Goal: Transaction & Acquisition: Purchase product/service

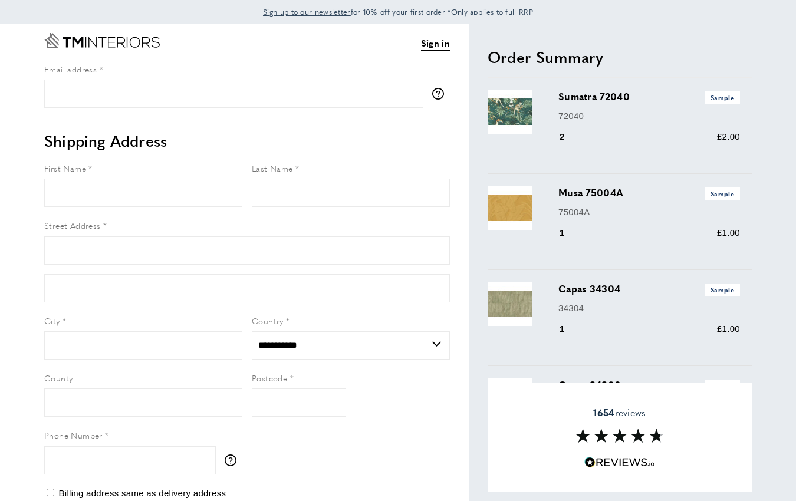
select select "**"
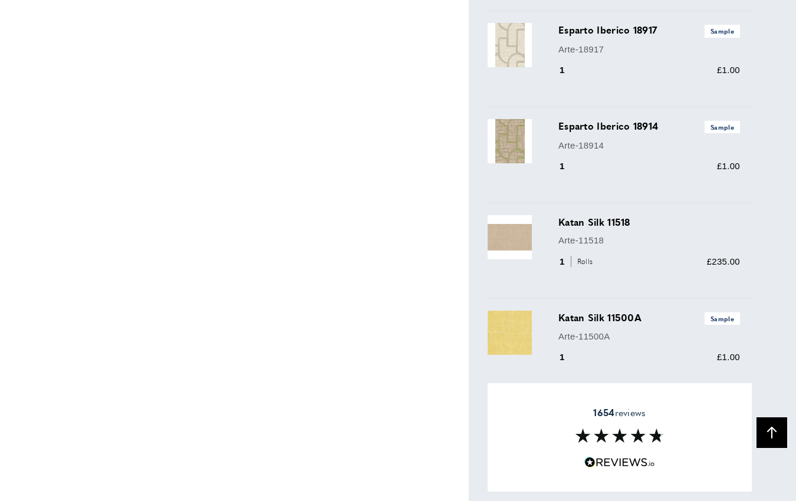
scroll to position [3613, 0]
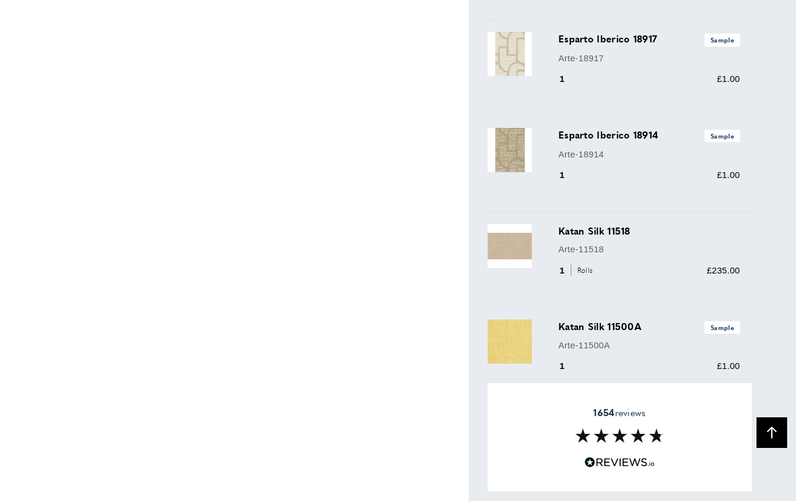
click at [582, 271] on span "Rolls" at bounding box center [583, 270] width 25 height 11
click at [516, 240] on img at bounding box center [510, 246] width 44 height 44
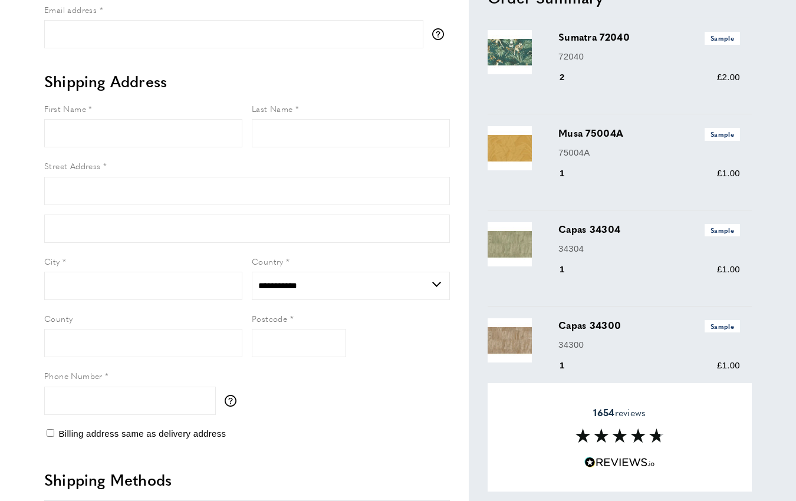
scroll to position [0, 0]
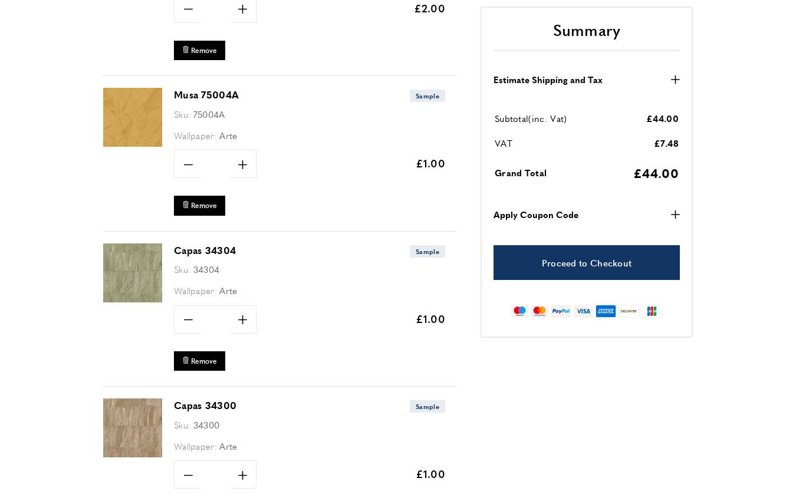
scroll to position [0, 166]
click at [214, 206] on span "Remove" at bounding box center [204, 206] width 26 height 10
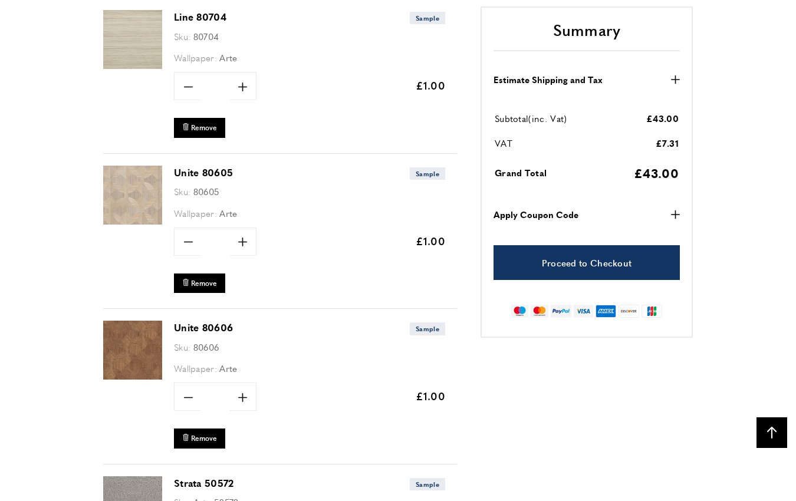
scroll to position [0, 664]
click at [139, 196] on img at bounding box center [132, 195] width 59 height 59
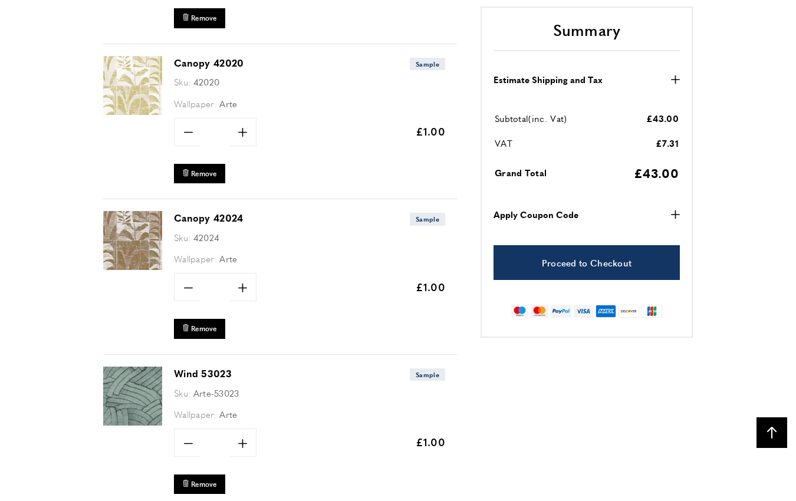
scroll to position [1855, 0]
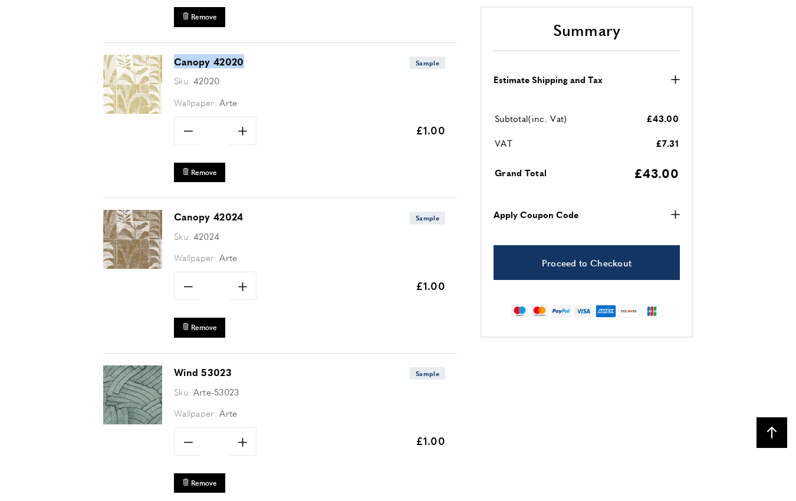
drag, startPoint x: 246, startPoint y: 56, endPoint x: 172, endPoint y: 57, distance: 73.7
click at [172, 57] on div "Canopy 42020 Sample Sku: 42020 Wallpaper: Arte Quantity minus * plus Update" at bounding box center [280, 121] width 354 height 156
copy link "Canopy 42020"
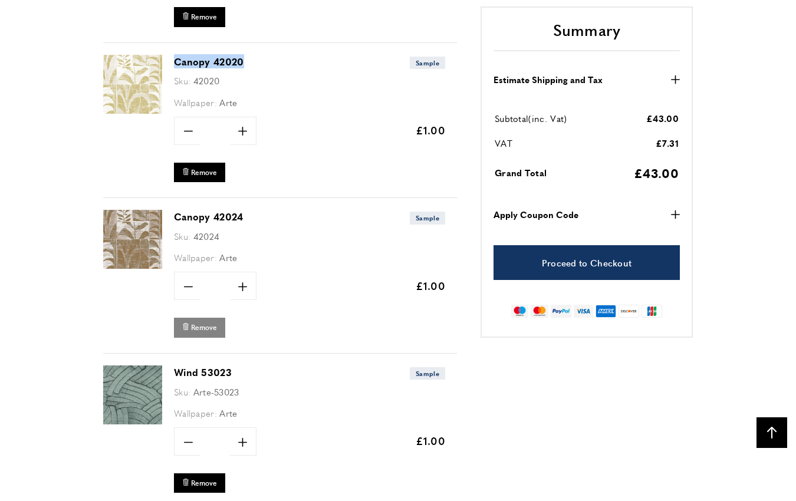
click at [206, 324] on span "Remove" at bounding box center [204, 328] width 26 height 10
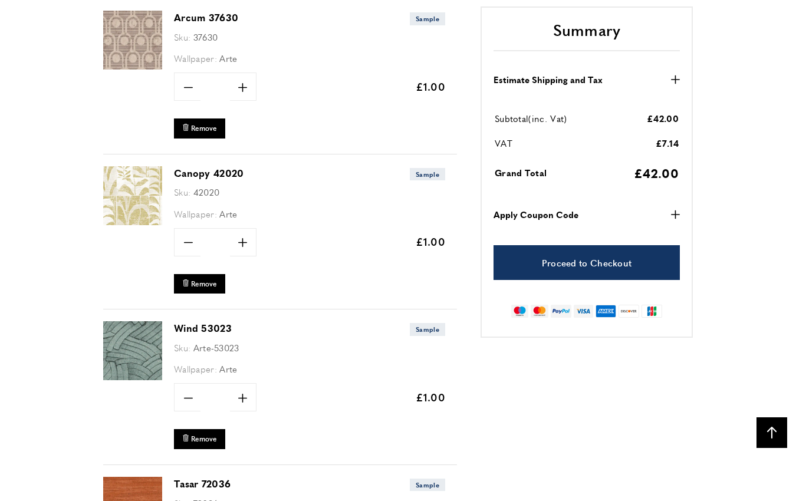
scroll to position [1798, 0]
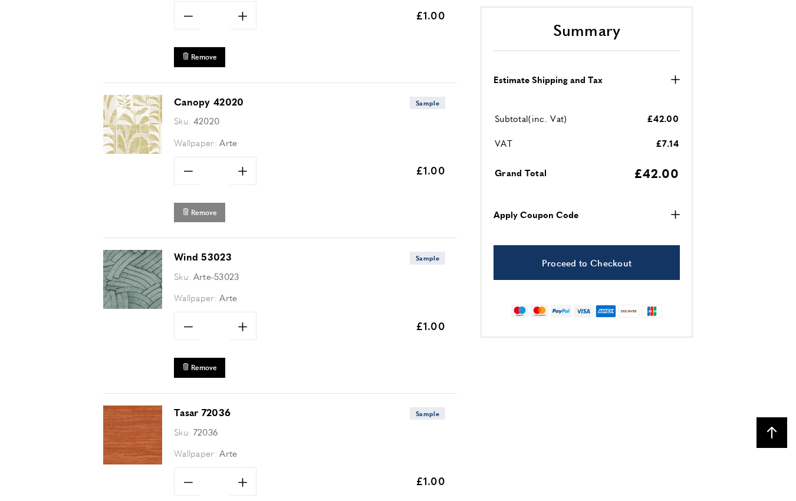
click at [201, 208] on span "Remove" at bounding box center [204, 213] width 26 height 10
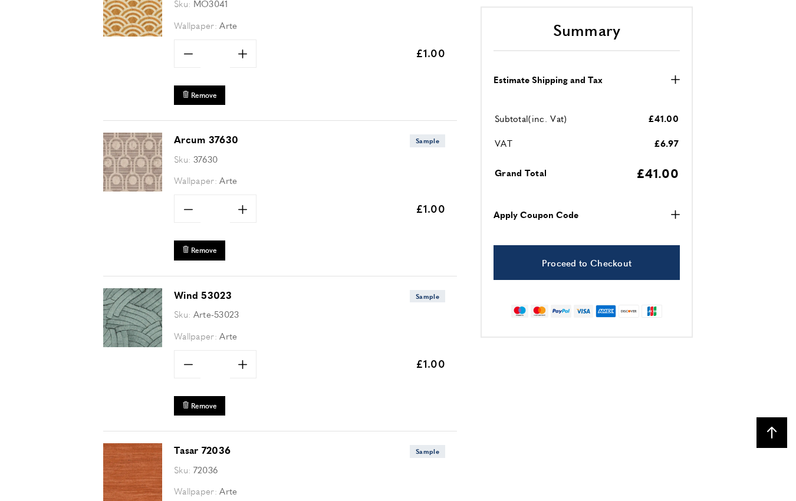
scroll to position [1613, 0]
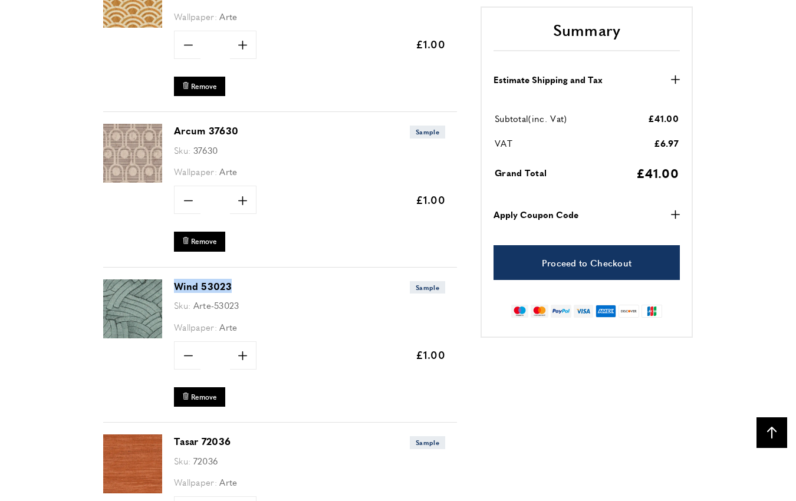
drag, startPoint x: 237, startPoint y: 280, endPoint x: 176, endPoint y: 281, distance: 61.4
click at [176, 281] on h3 "Wind 53023 Sample" at bounding box center [309, 287] width 271 height 14
copy link "Wind 53023"
click at [202, 392] on span "Remove" at bounding box center [204, 397] width 26 height 10
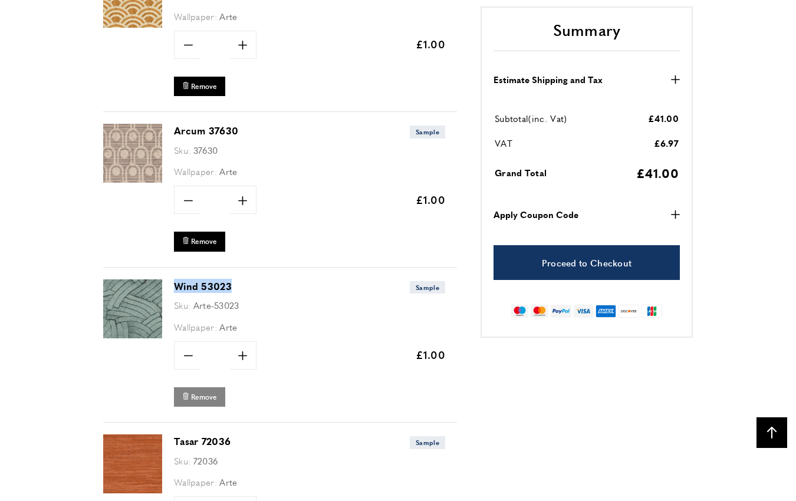
scroll to position [0, 331]
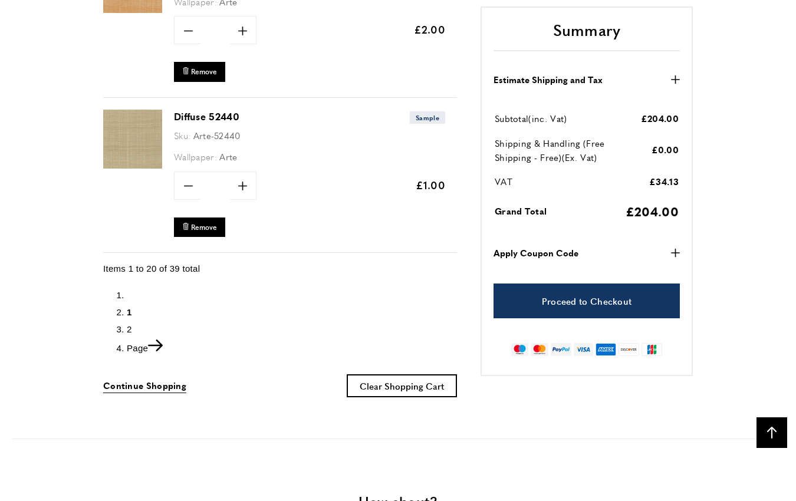
scroll to position [0, 664]
click at [160, 340] on icon "Next" at bounding box center [155, 346] width 15 height 12
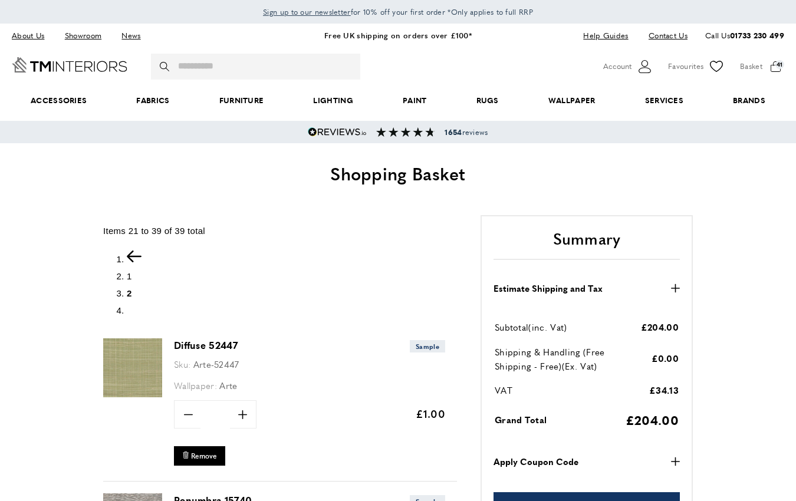
click at [134, 254] on icon "Previous" at bounding box center [134, 257] width 15 height 12
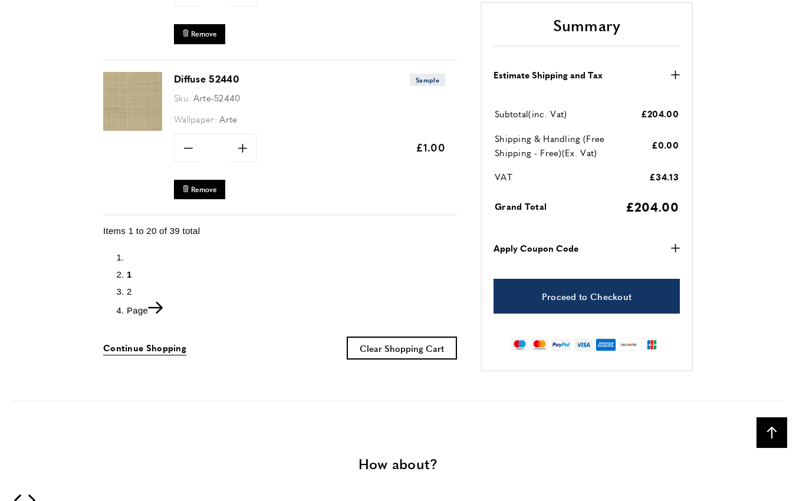
scroll to position [3135, 0]
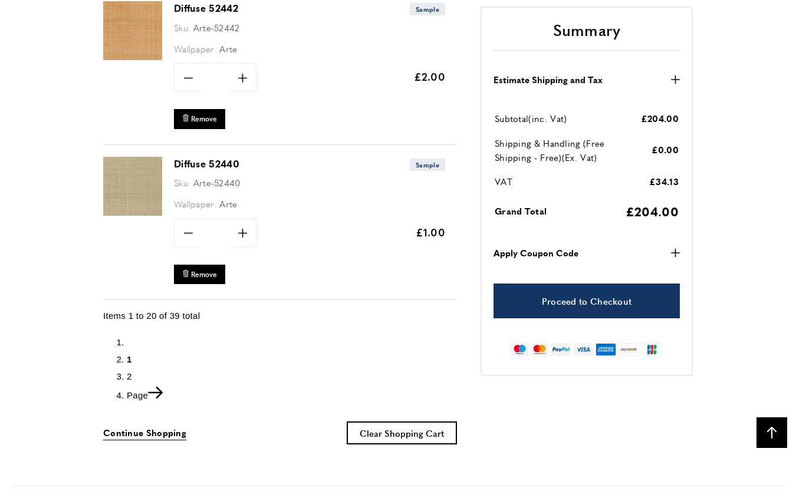
click at [163, 387] on icon "Next" at bounding box center [155, 393] width 15 height 12
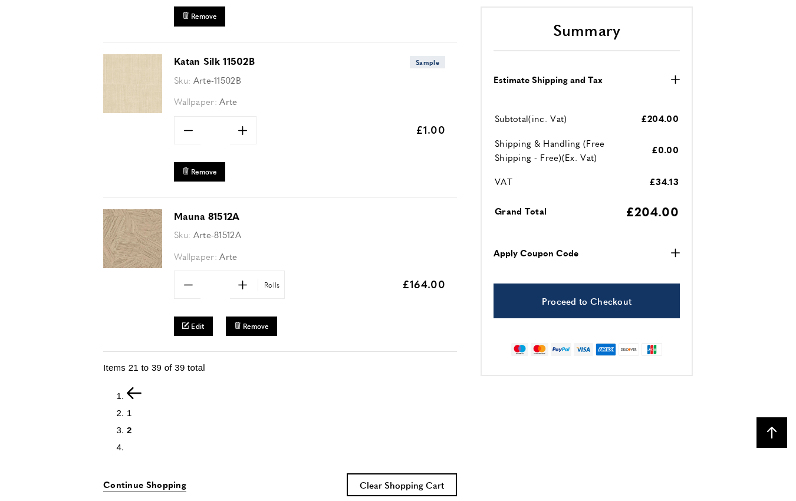
scroll to position [0, 166]
drag, startPoint x: 244, startPoint y: 206, endPoint x: 175, endPoint y: 207, distance: 69.6
click at [175, 209] on h3 "Mauna 81512A" at bounding box center [309, 216] width 271 height 14
copy link "Mauna 81512A"
click at [261, 317] on button "bin Remove" at bounding box center [251, 326] width 51 height 19
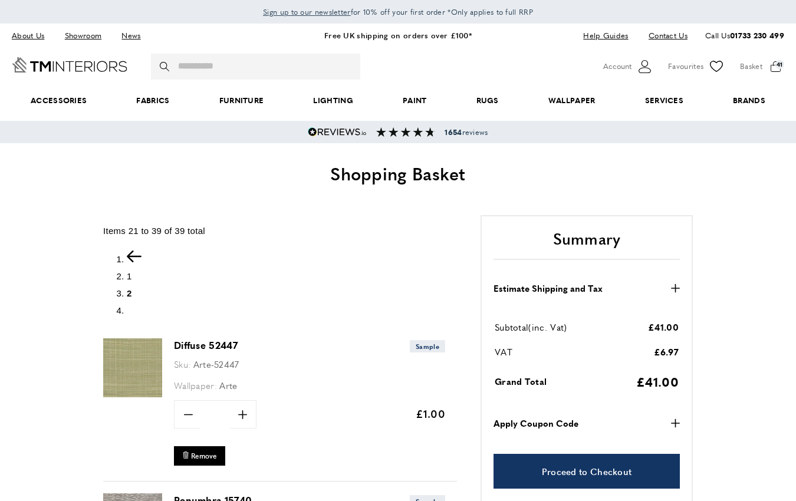
click at [136, 253] on icon "Previous" at bounding box center [134, 257] width 15 height 12
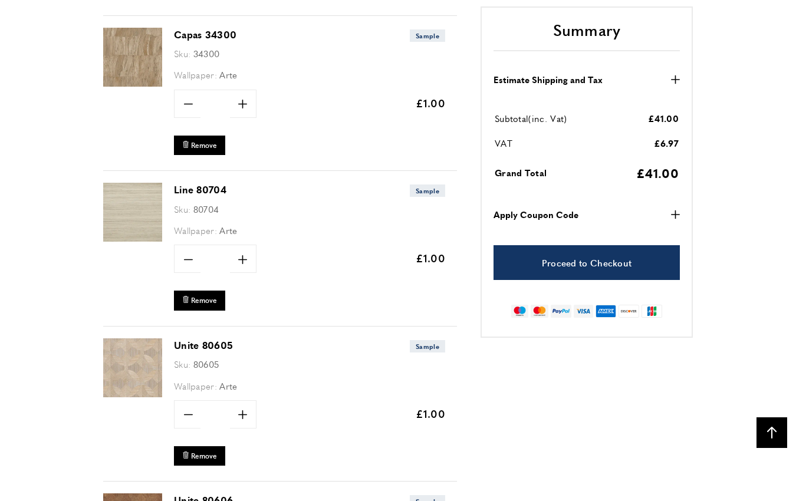
scroll to position [625, 0]
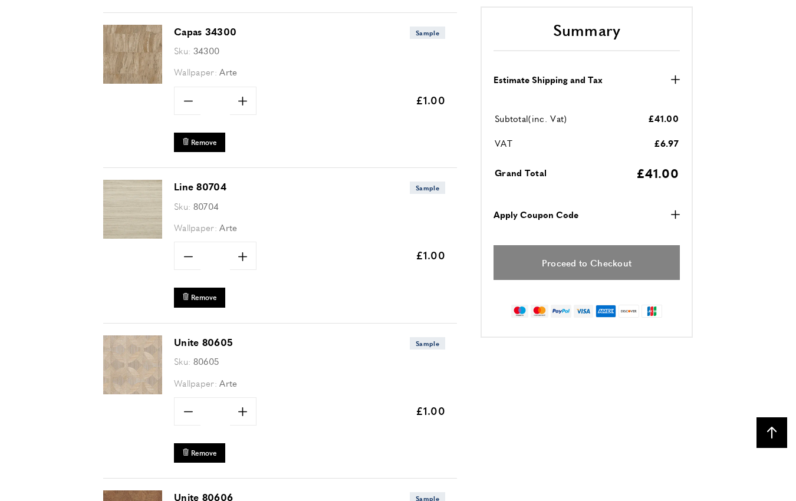
click at [577, 270] on link "Proceed to Checkout" at bounding box center [587, 262] width 186 height 35
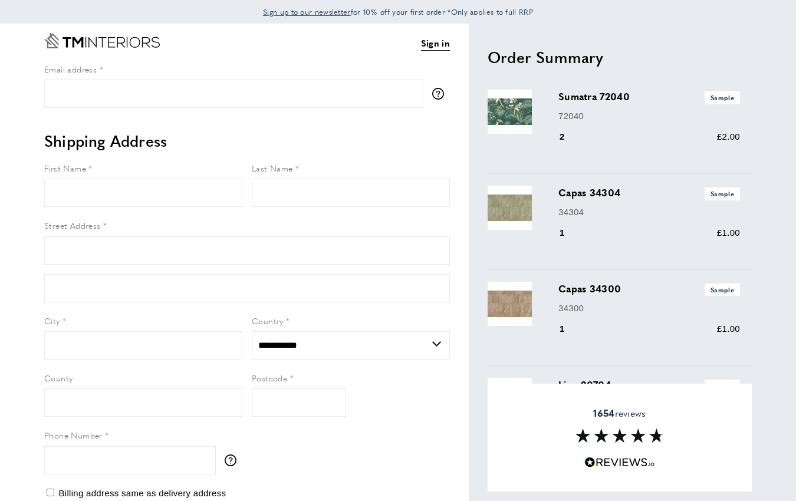
select select "**"
click at [122, 93] on input "Email address" at bounding box center [233, 94] width 379 height 28
type input "**********"
click at [95, 200] on input "First Name" at bounding box center [143, 193] width 198 height 28
type input "****"
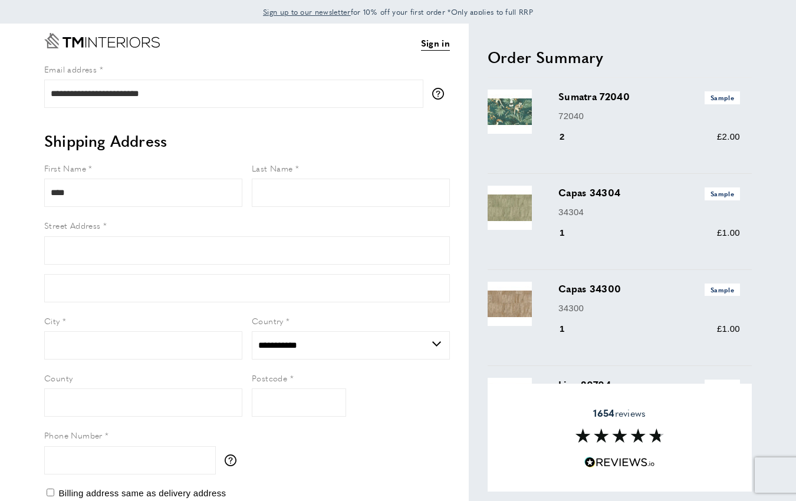
click at [134, 219] on label "Street Address" at bounding box center [247, 225] width 406 height 13
click at [134, 237] on input "Street Address" at bounding box center [247, 251] width 406 height 28
click at [301, 182] on input "Last Name" at bounding box center [351, 193] width 198 height 28
type input "**********"
click at [126, 248] on input "Street Address" at bounding box center [247, 251] width 406 height 28
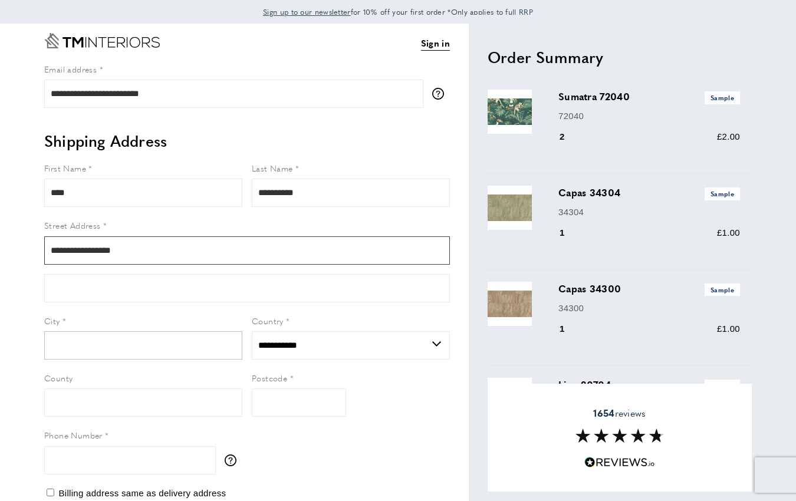
type input "**********"
click at [104, 347] on input "City" at bounding box center [143, 345] width 198 height 28
type input "*********"
click at [169, 249] on input "**********" at bounding box center [247, 251] width 406 height 28
drag, startPoint x: 125, startPoint y: 250, endPoint x: 221, endPoint y: 262, distance: 96.4
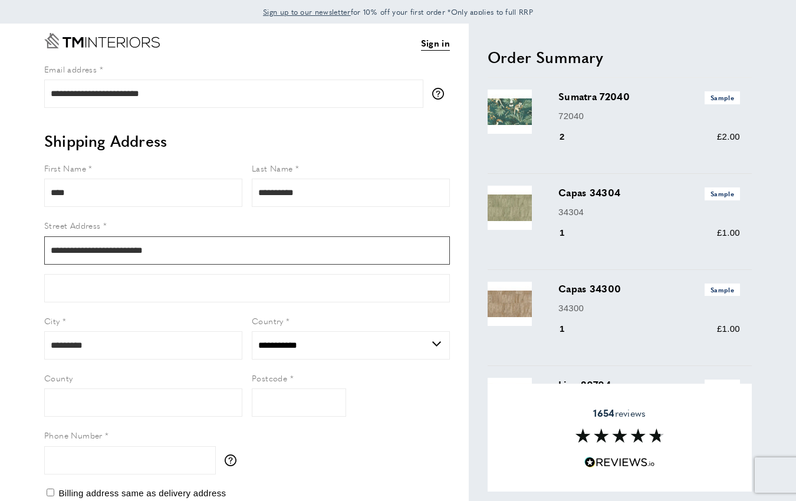
click at [221, 262] on input "**********" at bounding box center [247, 251] width 406 height 28
type input "**********"
drag, startPoint x: 176, startPoint y: 256, endPoint x: 125, endPoint y: 254, distance: 50.8
click at [125, 254] on input "**********" at bounding box center [247, 251] width 406 height 28
type input "**********"
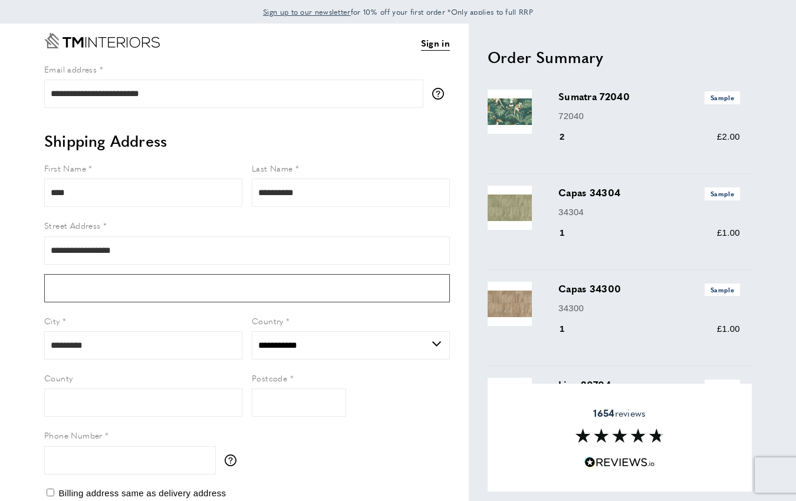
click at [81, 301] on input "Form field" at bounding box center [247, 288] width 406 height 28
paste input "********"
type input "********"
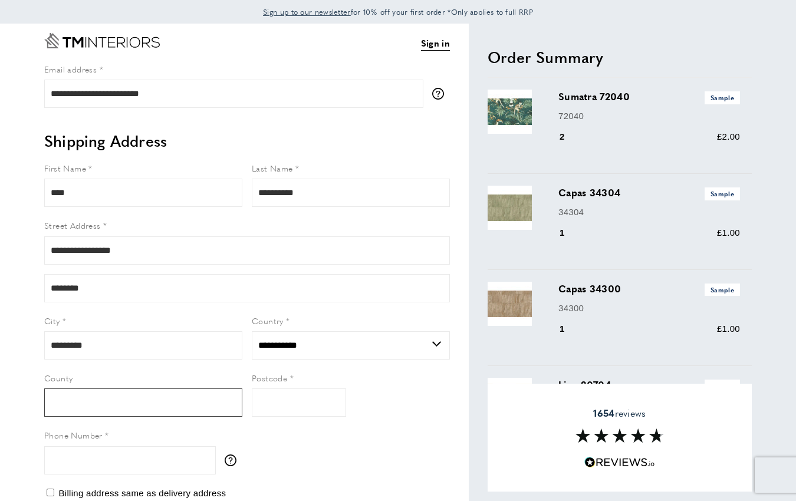
click at [133, 403] on input "County" at bounding box center [143, 403] width 198 height 28
type input "******"
click at [304, 402] on input "Postcode" at bounding box center [299, 403] width 94 height 28
type input "*******"
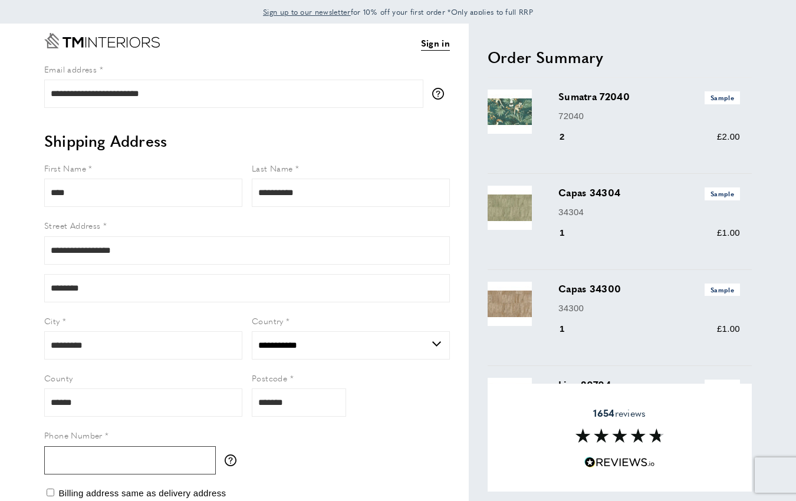
click at [135, 457] on input "Phone Number" at bounding box center [130, 460] width 172 height 28
type input "**********"
click at [435, 45] on link "Sign in" at bounding box center [435, 43] width 29 height 14
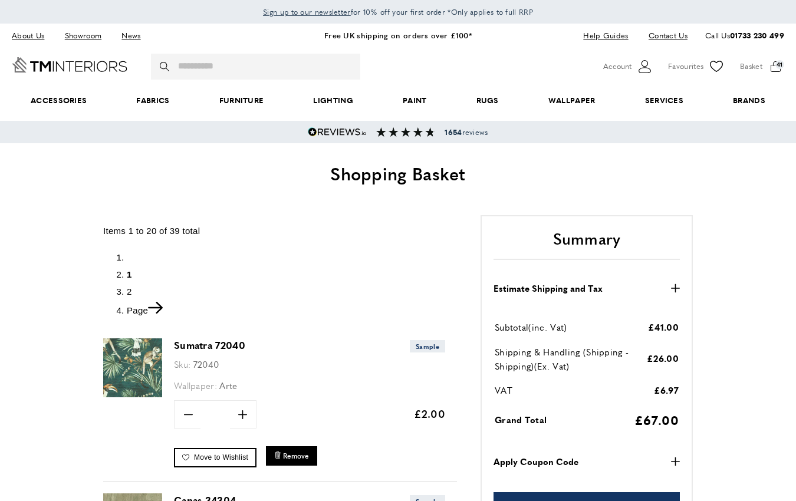
scroll to position [0, 829]
click at [674, 462] on icon "plus" at bounding box center [675, 462] width 9 height 9
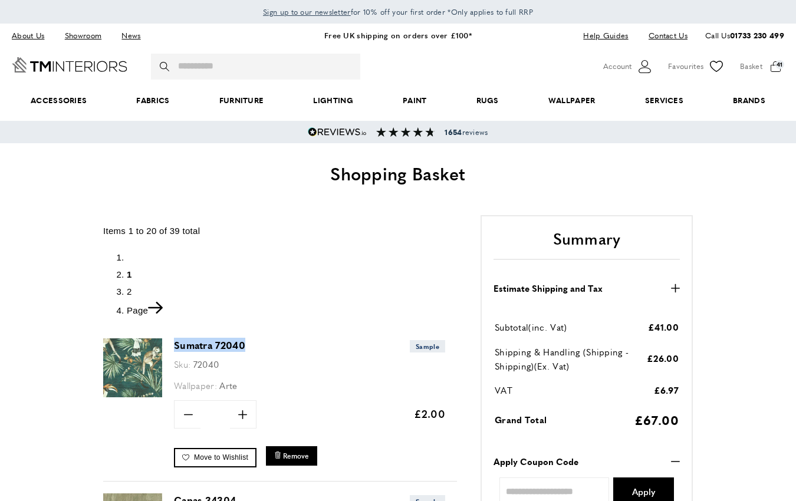
drag, startPoint x: 247, startPoint y: 343, endPoint x: 175, endPoint y: 345, distance: 72.6
click at [175, 345] on h3 "Sumatra 72040 Sample" at bounding box center [309, 346] width 271 height 14
copy link "Sumatra 72040"
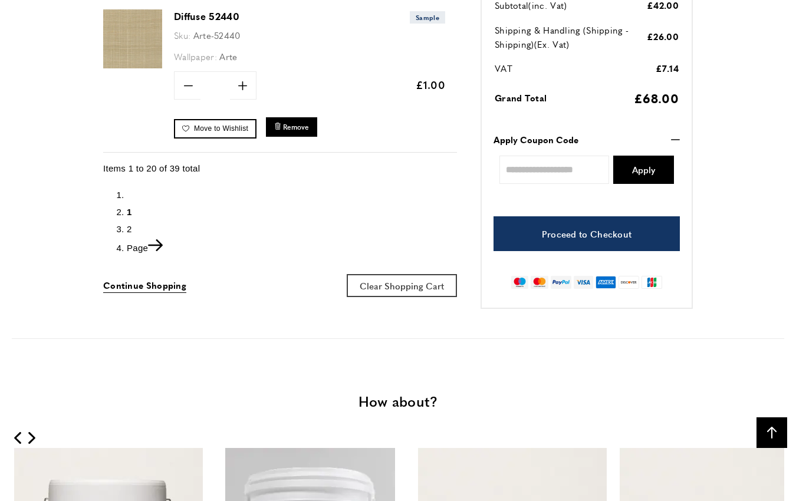
scroll to position [3284, 0]
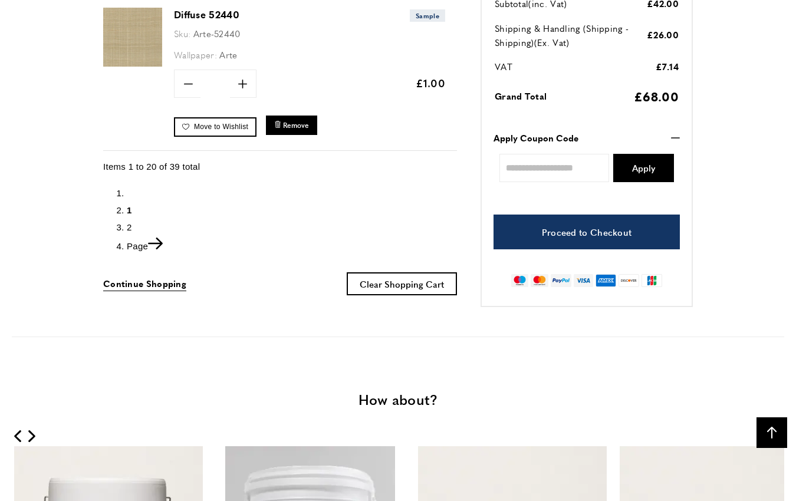
click at [166, 238] on li "Page" at bounding box center [292, 246] width 330 height 16
click at [161, 238] on icon "Next" at bounding box center [155, 244] width 15 height 12
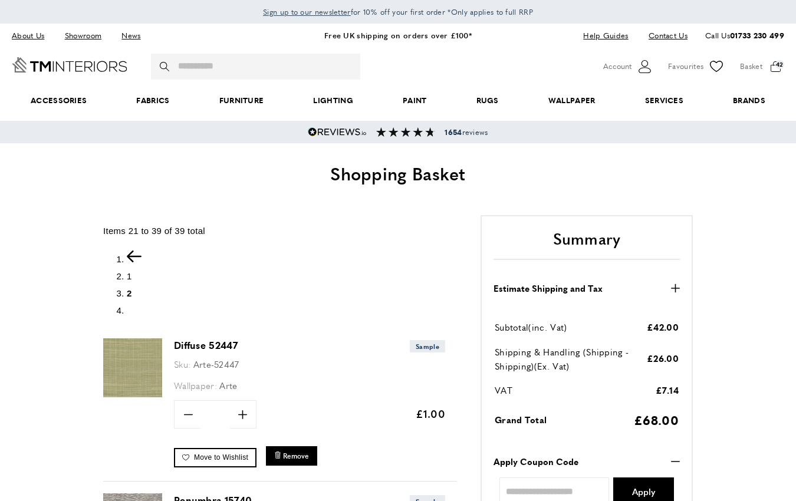
click at [132, 252] on icon "Previous" at bounding box center [134, 256] width 15 height 12
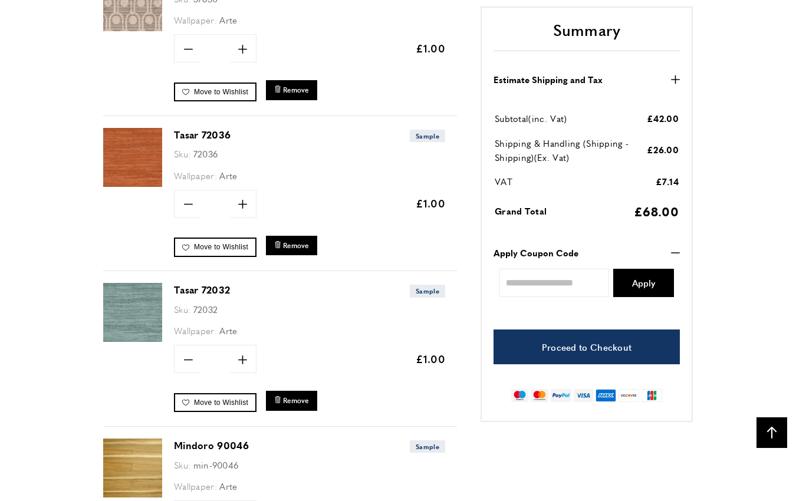
scroll to position [0, 498]
click at [149, 152] on img at bounding box center [132, 157] width 59 height 59
click at [294, 241] on span "Remove" at bounding box center [296, 246] width 26 height 10
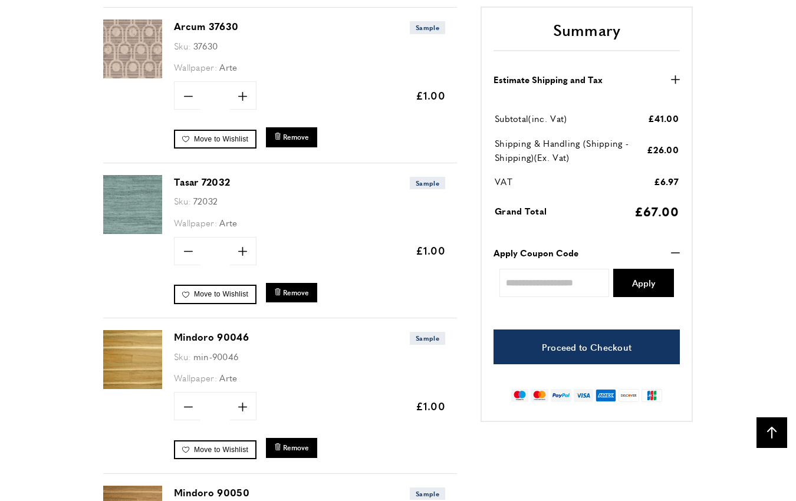
scroll to position [1721, 0]
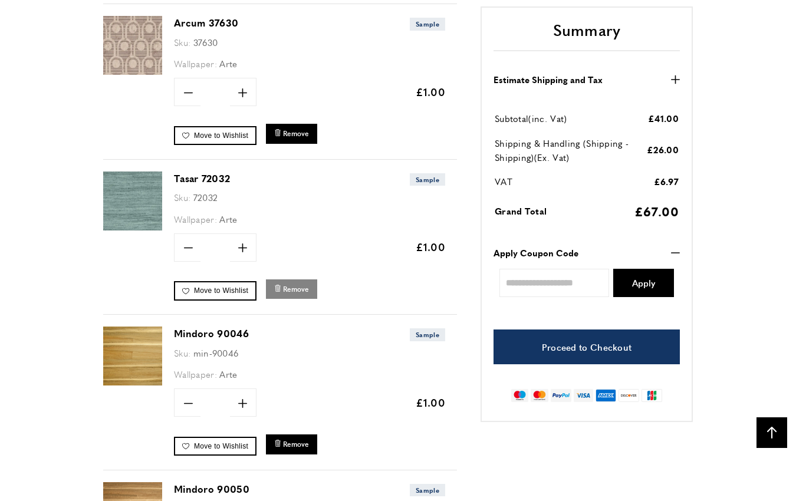
click at [291, 284] on span "Remove" at bounding box center [296, 289] width 26 height 10
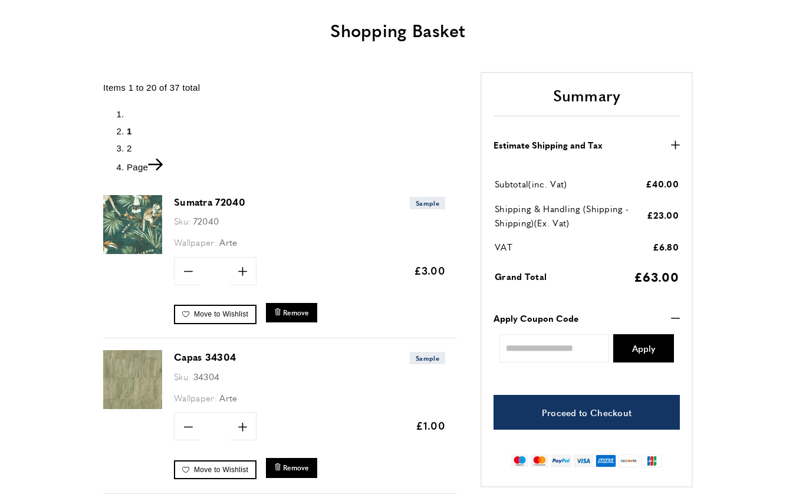
scroll to position [158, 0]
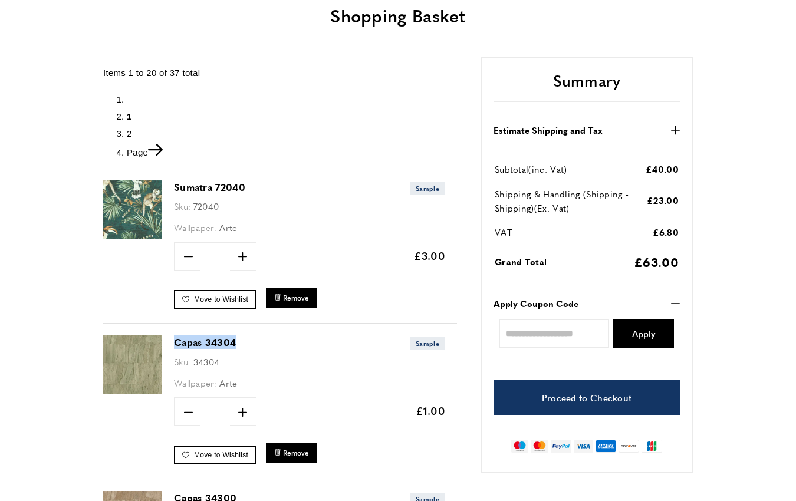
drag, startPoint x: 238, startPoint y: 342, endPoint x: 176, endPoint y: 340, distance: 61.9
click at [176, 340] on h3 "Capas 34304 Sample" at bounding box center [309, 343] width 271 height 14
copy link "Capas 34304"
click at [294, 453] on span "Remove" at bounding box center [296, 453] width 26 height 10
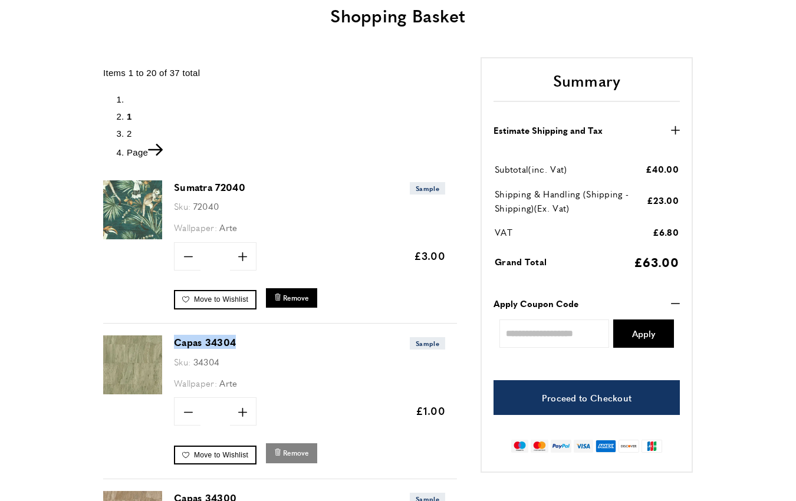
scroll to position [0, 498]
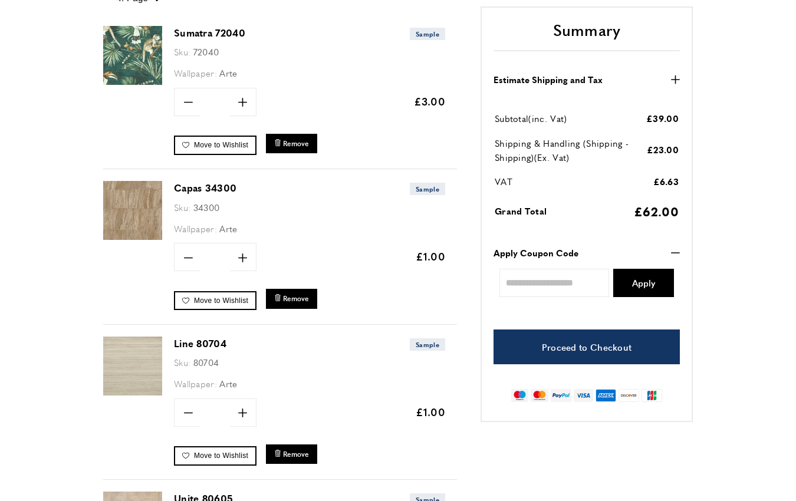
scroll to position [0, 331]
click at [295, 296] on span "Remove" at bounding box center [296, 299] width 26 height 10
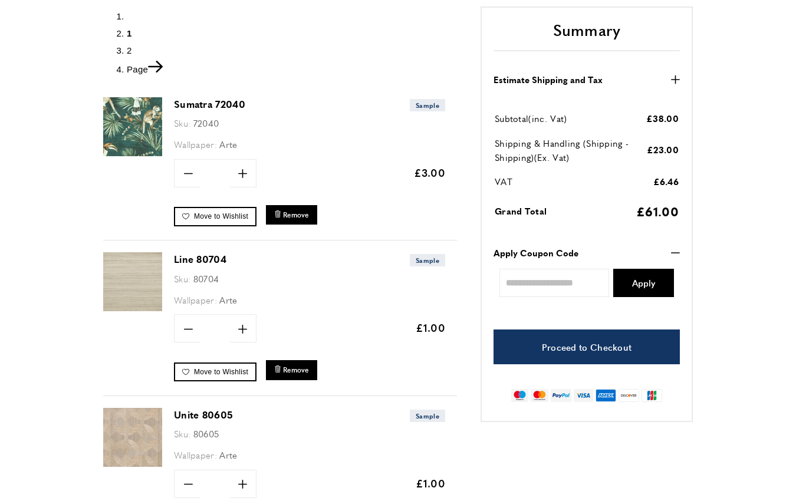
scroll to position [272, 0]
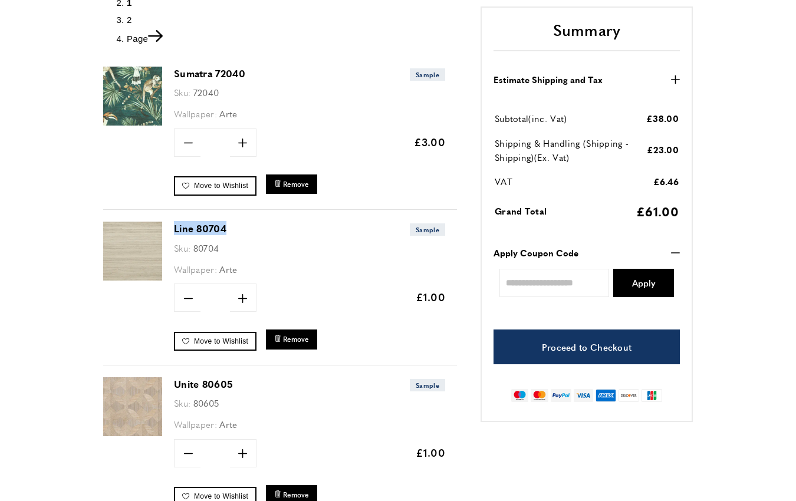
drag, startPoint x: 235, startPoint y: 224, endPoint x: 170, endPoint y: 227, distance: 65.6
click at [170, 227] on div "Line 80704 Sample Sku: 80704 Wallpaper: Arte Quantity minus * plus Update" at bounding box center [280, 288] width 354 height 156
copy link "Line 80704"
click at [298, 339] on span "Remove" at bounding box center [296, 339] width 26 height 10
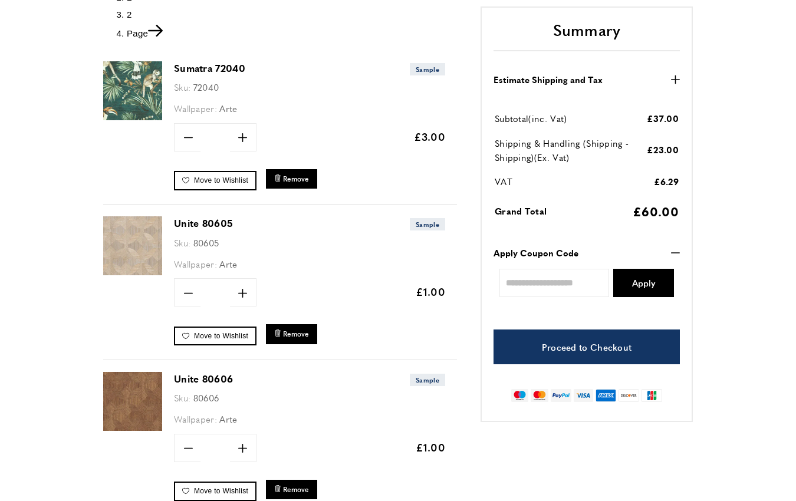
scroll to position [311, 0]
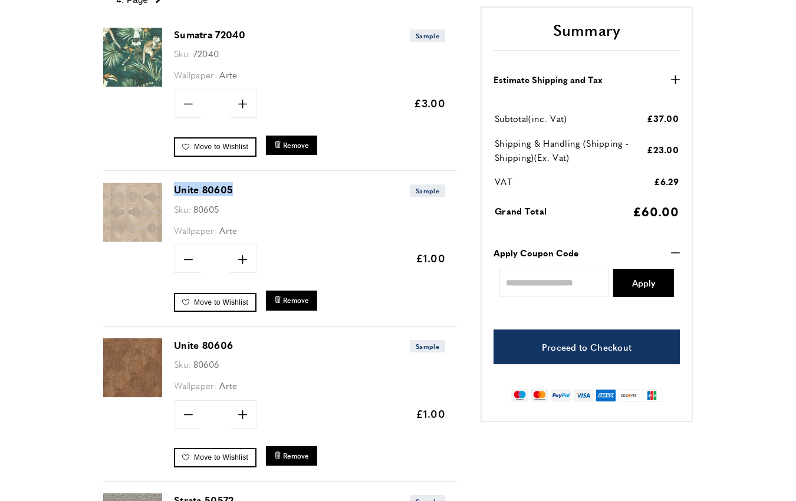
drag, startPoint x: 248, startPoint y: 188, endPoint x: 175, endPoint y: 185, distance: 72.6
click at [175, 185] on h3 "Unite 80605 Sample" at bounding box center [309, 190] width 271 height 14
copy link "Unite 80605"
click at [308, 297] on span "Remove" at bounding box center [296, 301] width 26 height 10
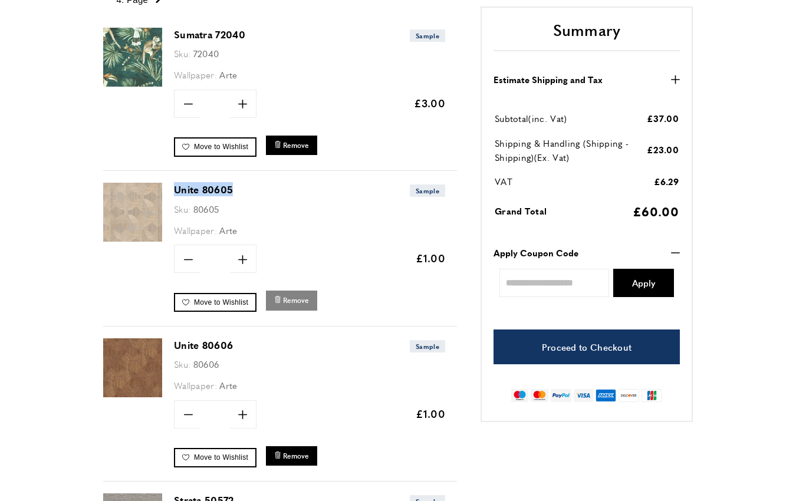
scroll to position [0, 331]
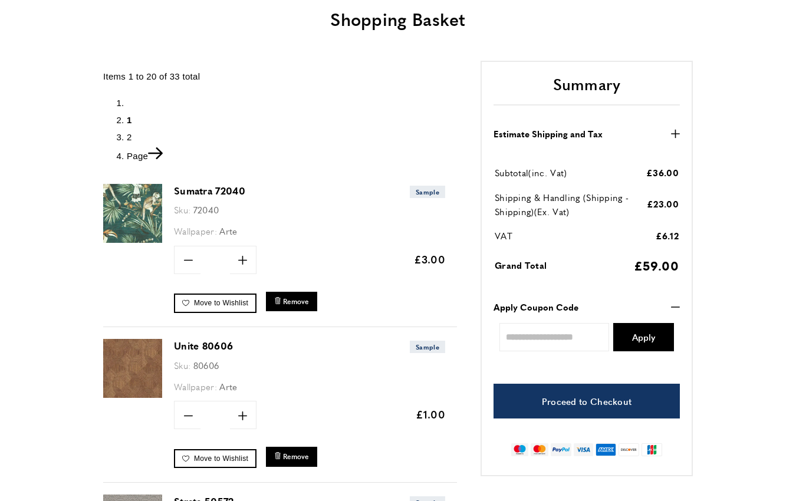
scroll to position [245, 0]
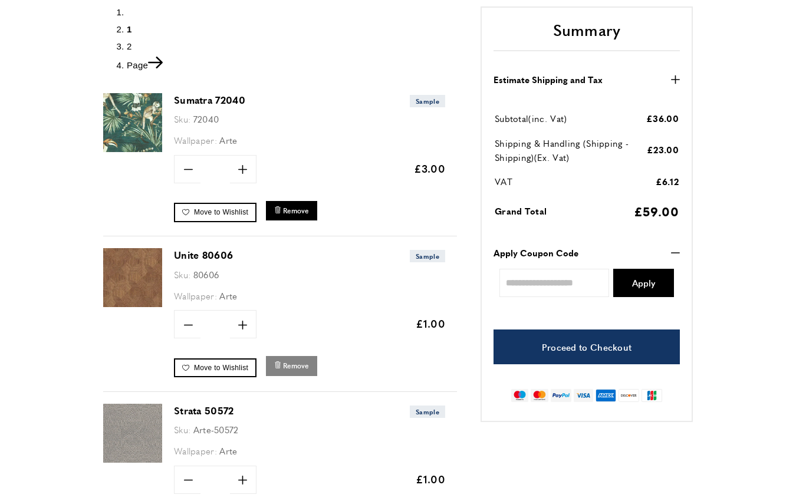
click at [290, 365] on span "Remove" at bounding box center [296, 366] width 26 height 10
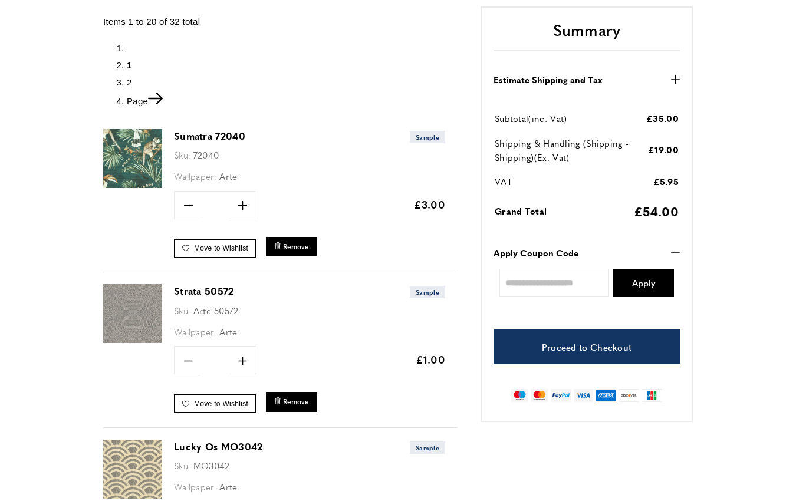
scroll to position [232, 0]
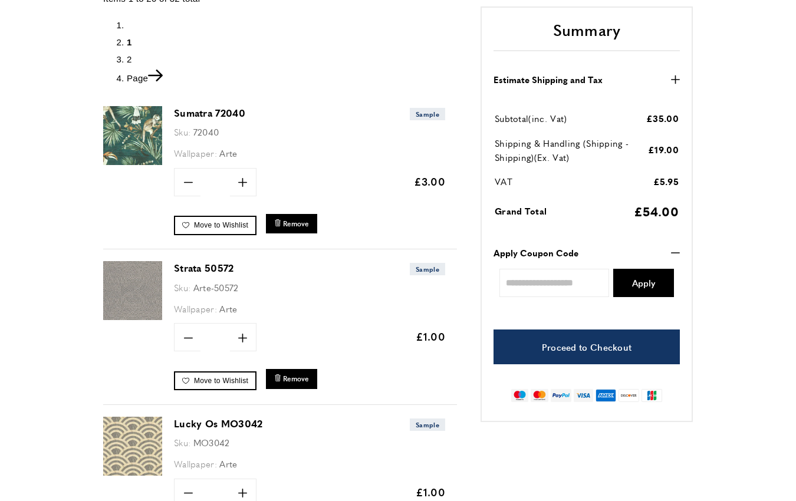
click at [136, 285] on img at bounding box center [132, 290] width 59 height 59
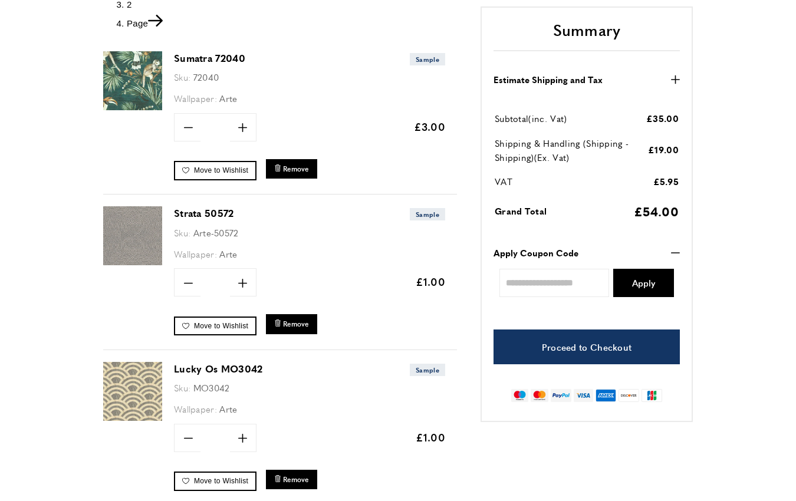
scroll to position [330, 0]
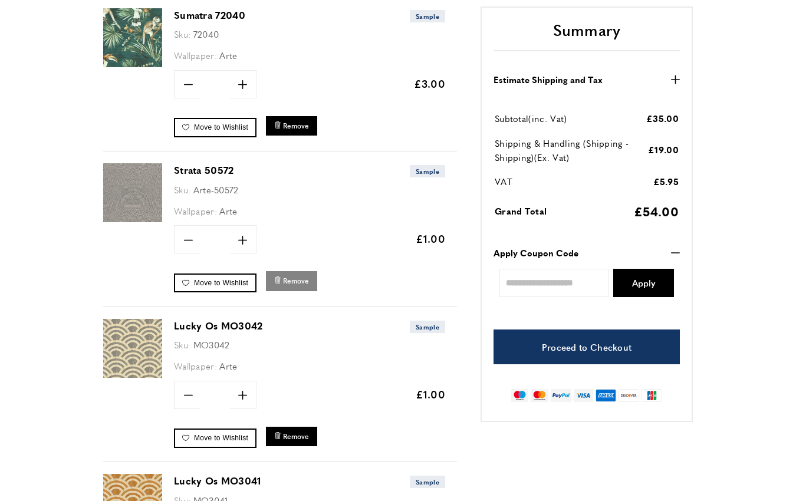
click at [300, 283] on span "Remove" at bounding box center [296, 281] width 26 height 10
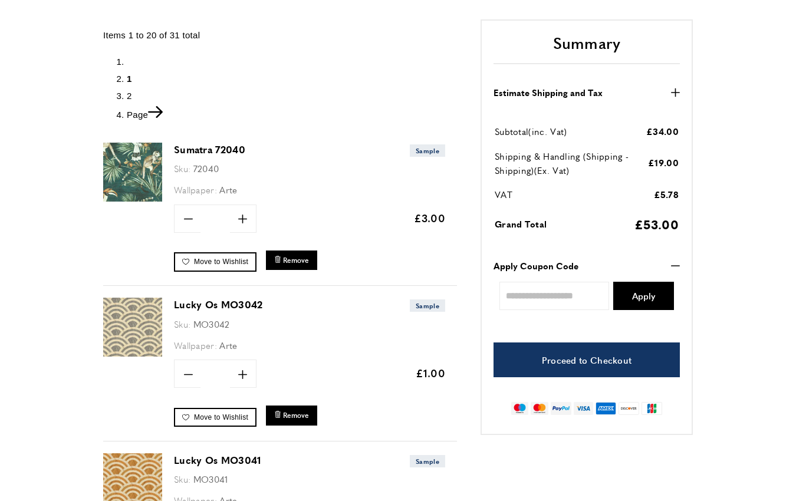
scroll to position [223, 0]
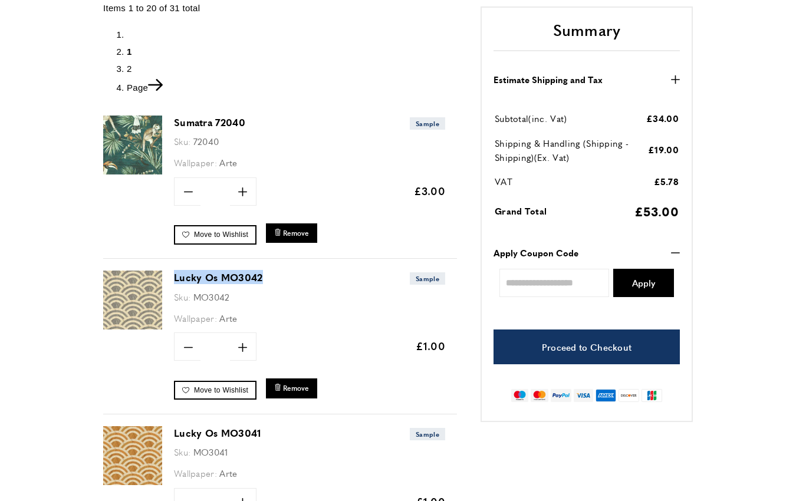
drag, startPoint x: 287, startPoint y: 276, endPoint x: 158, endPoint y: 278, distance: 129.2
click at [158, 278] on div "Lucky Os MO3042 Sample Sku: MO3042 Wallpaper: Arte Quantity minus * plus" at bounding box center [280, 337] width 354 height 156
copy div "Lucky Os MO3042"
click at [300, 388] on span "Remove" at bounding box center [296, 388] width 26 height 10
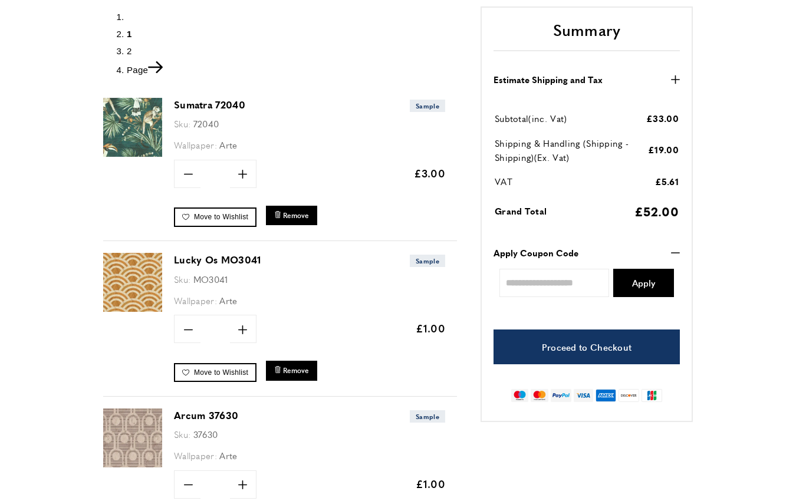
scroll to position [245, 0]
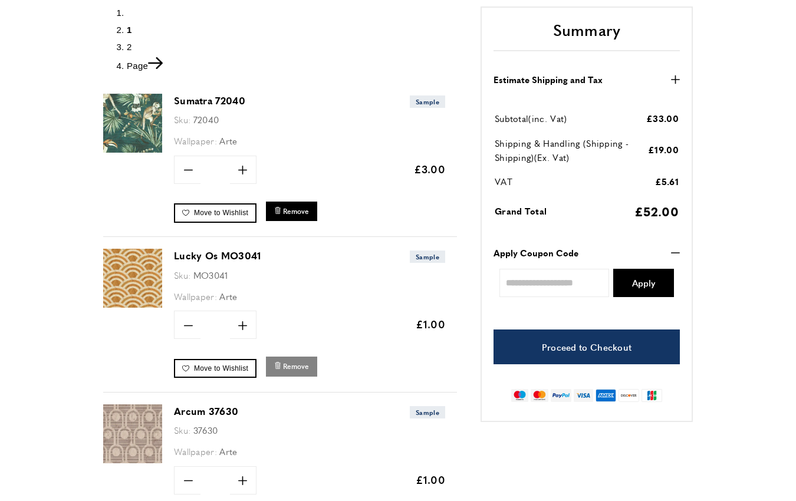
click at [293, 366] on span "Remove" at bounding box center [296, 367] width 26 height 10
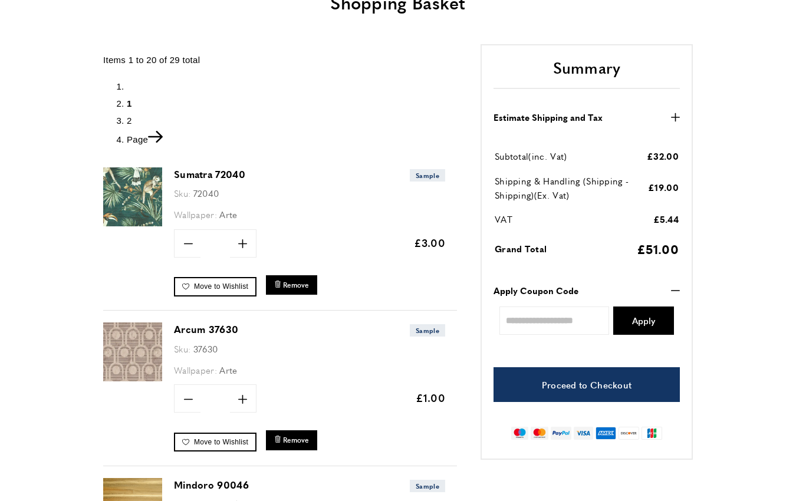
scroll to position [195, 0]
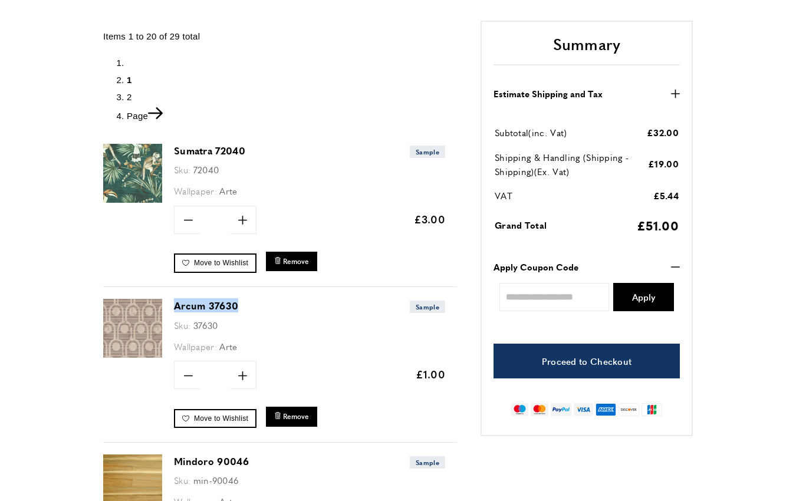
drag, startPoint x: 280, startPoint y: 301, endPoint x: 173, endPoint y: 300, distance: 107.4
click at [173, 300] on div "Arcum 37630 Sample Sku: 37630 Wallpaper: Arte Quantity minus * plus Update" at bounding box center [280, 365] width 354 height 156
copy link "Arcum 37630"
click at [303, 416] on span "Remove" at bounding box center [296, 417] width 26 height 10
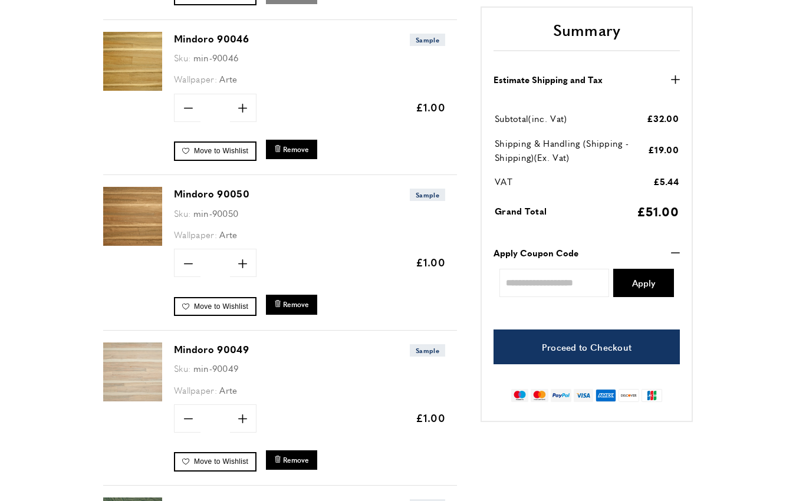
scroll to position [626, 0]
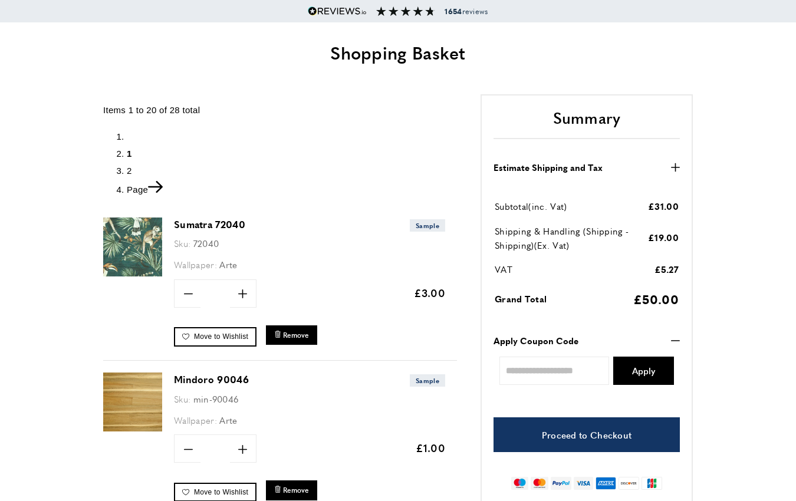
scroll to position [176, 0]
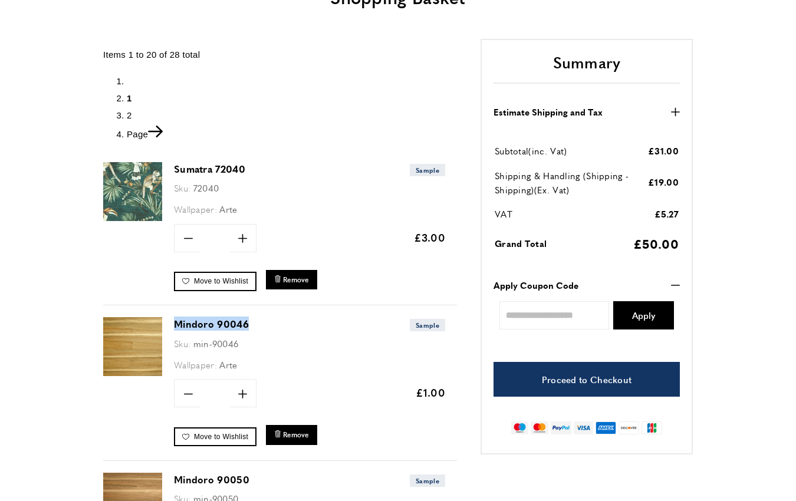
drag, startPoint x: 274, startPoint y: 327, endPoint x: 172, endPoint y: 326, distance: 102.0
click at [172, 326] on div "Mindoro 90046 Sample Sku: min-90046 Wallpaper: Arte Quantity minus * plus" at bounding box center [280, 384] width 354 height 156
copy link "Mindoro 90046"
click at [298, 434] on span "Remove" at bounding box center [296, 435] width 26 height 10
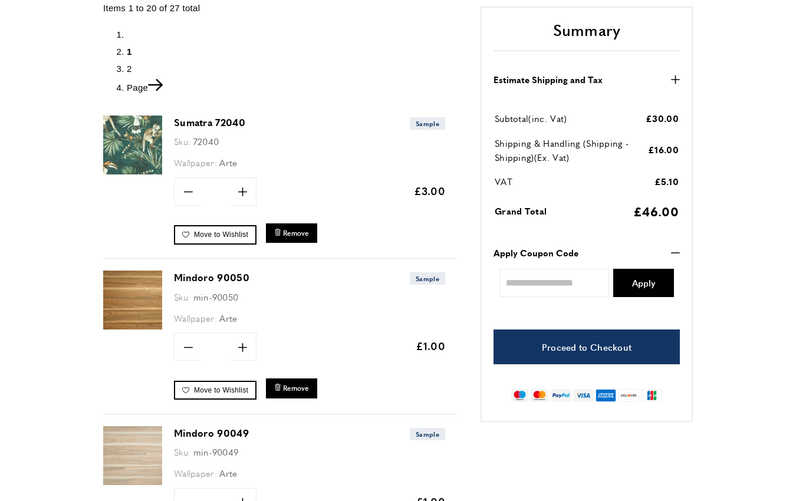
scroll to position [264, 0]
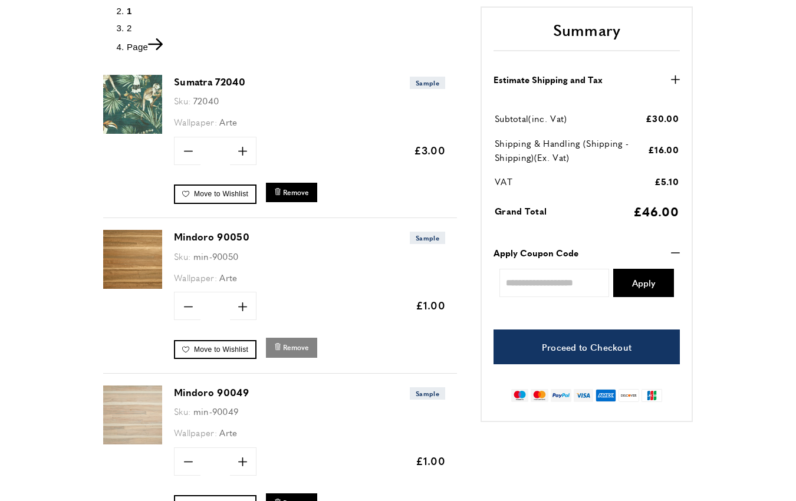
click at [294, 347] on span "Remove" at bounding box center [296, 348] width 26 height 10
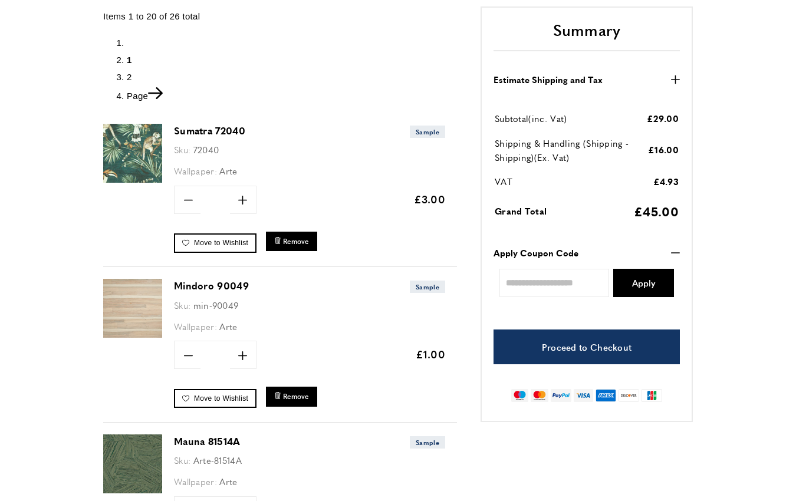
scroll to position [239, 0]
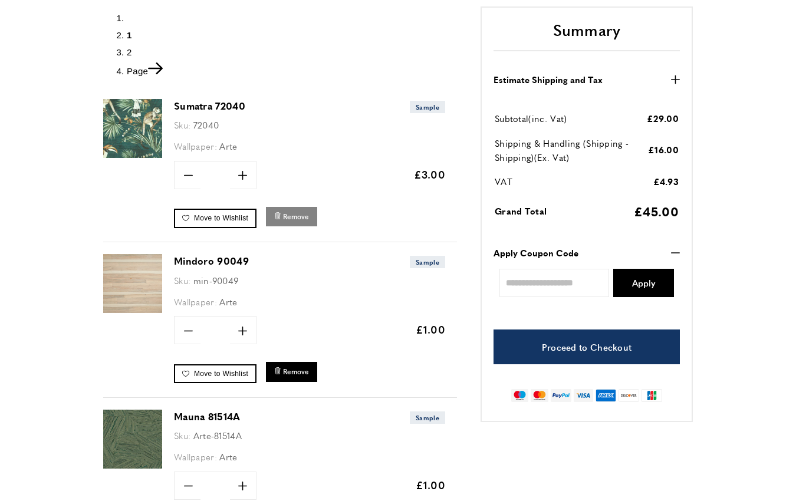
click at [295, 216] on span "Remove" at bounding box center [296, 217] width 26 height 10
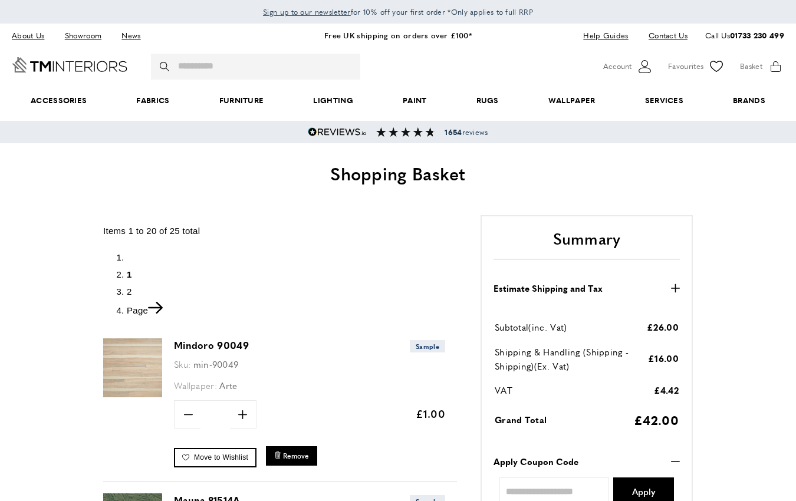
scroll to position [0, 9]
click at [286, 67] on input "Search" at bounding box center [255, 67] width 209 height 26
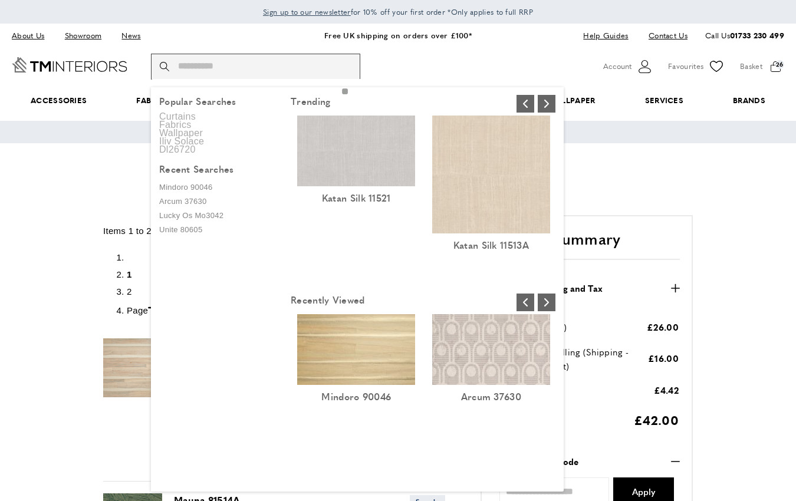
scroll to position [0, 331]
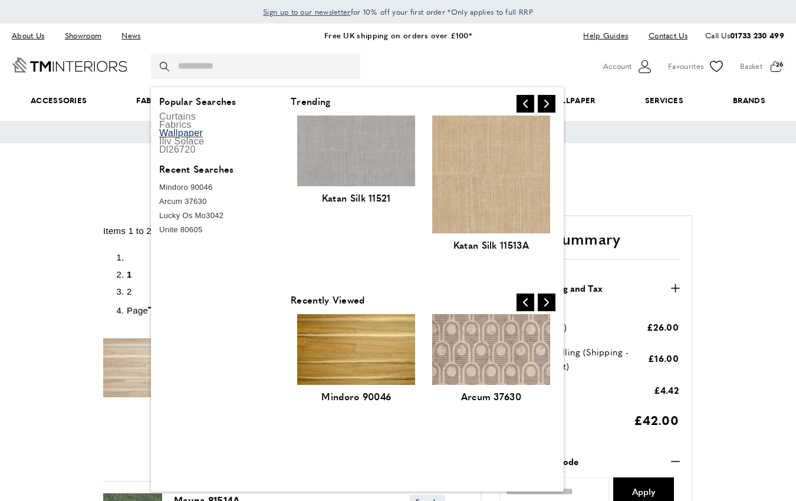
click at [188, 132] on link "Wallpaper" at bounding box center [218, 133] width 124 height 8
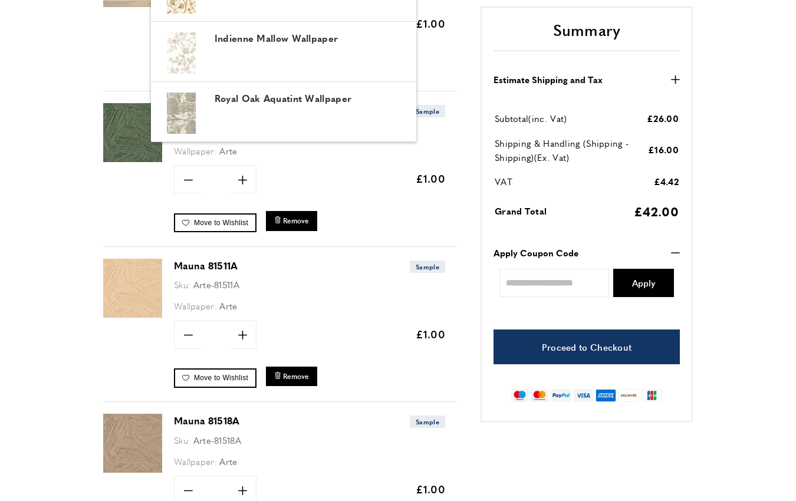
scroll to position [392, 0]
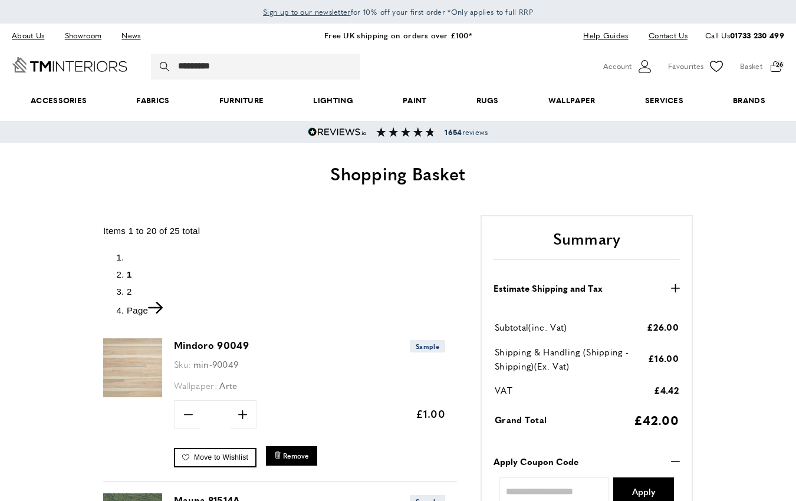
scroll to position [0, 664]
click at [270, 67] on input "*********" at bounding box center [255, 67] width 209 height 26
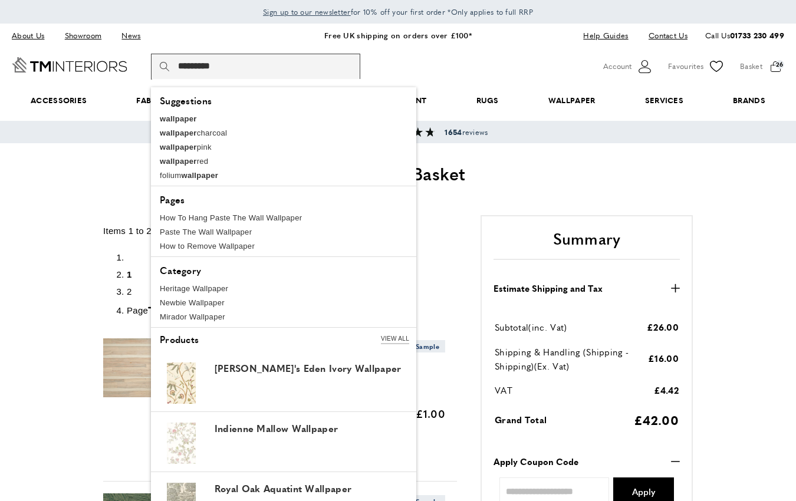
drag, startPoint x: 270, startPoint y: 67, endPoint x: 171, endPoint y: 65, distance: 98.5
click at [171, 65] on div "********* magnifying-glass Search" at bounding box center [255, 67] width 209 height 26
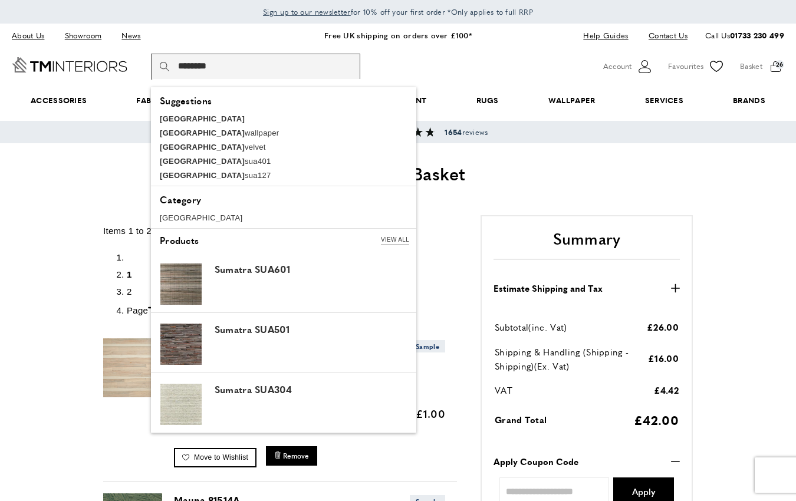
paste input "******"
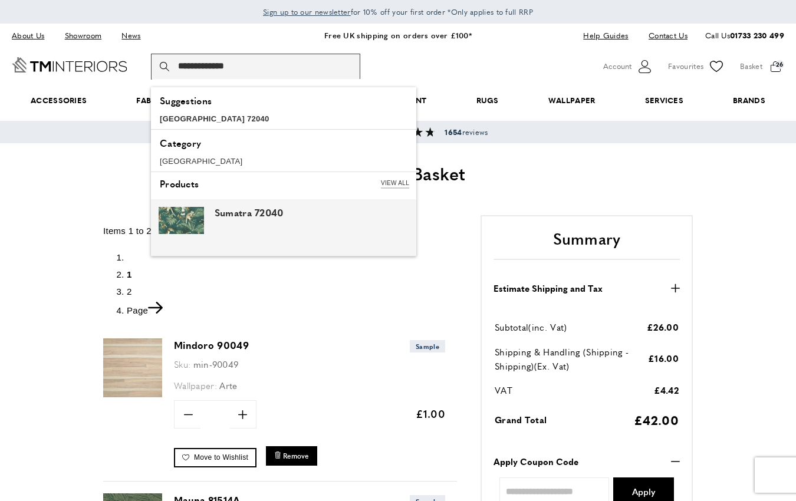
type input "**********"
click at [175, 207] on img at bounding box center [181, 220] width 45 height 27
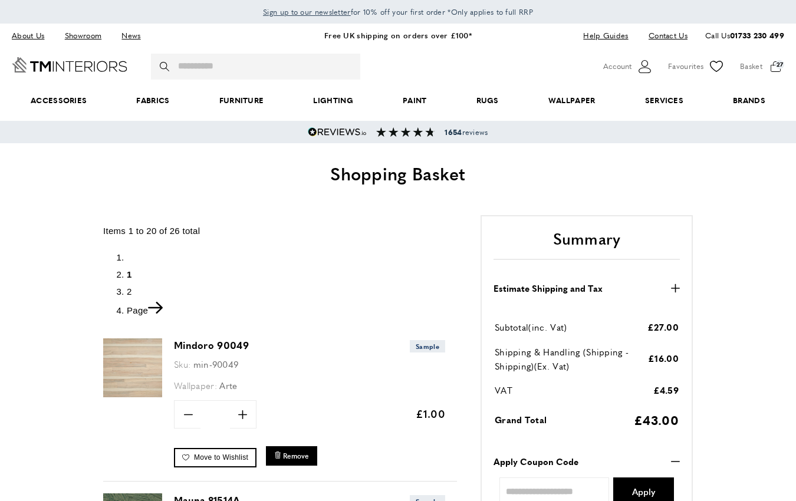
scroll to position [0, 9]
click at [776, 64] on div "basket basket-added Basket 27 Go to cart My Basket 10 of 27 products in cart di…" at bounding box center [762, 67] width 44 height 18
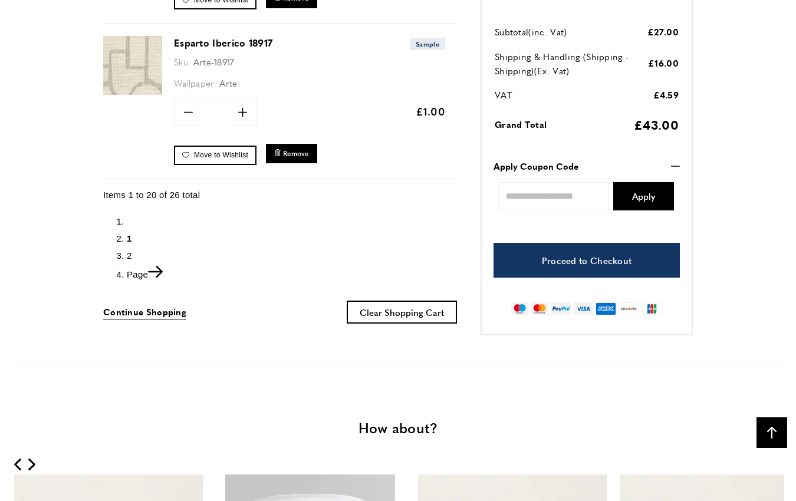
scroll to position [3200, 0]
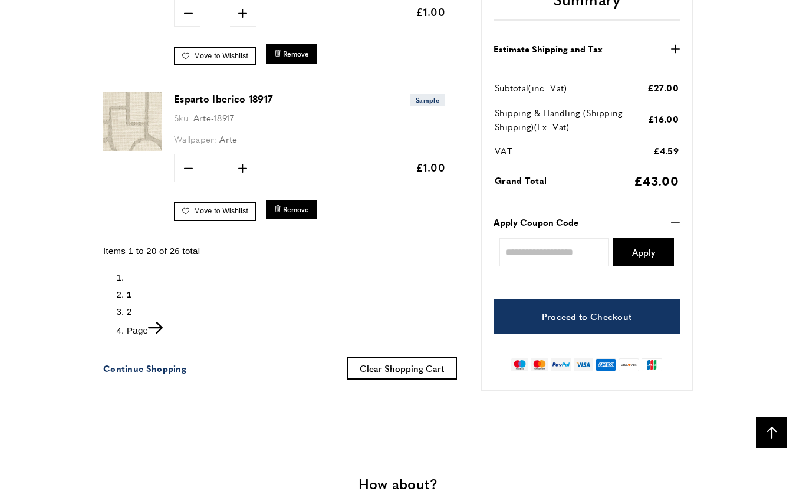
click at [152, 362] on span "Continue Shopping" at bounding box center [144, 368] width 83 height 12
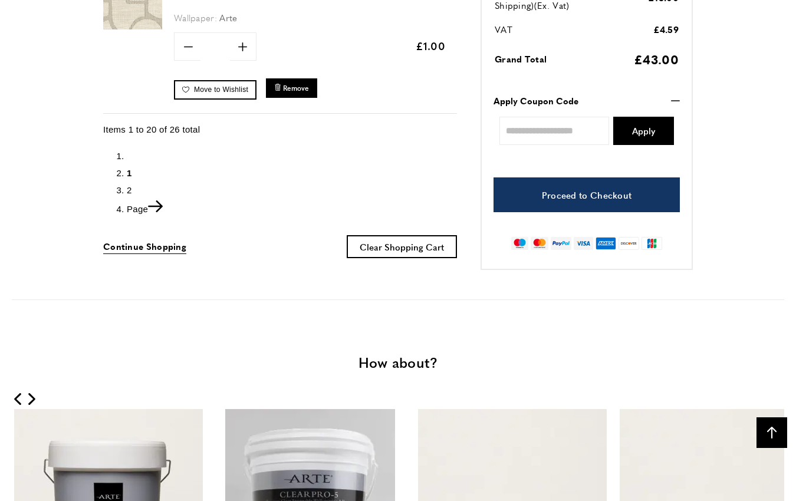
scroll to position [3341, 0]
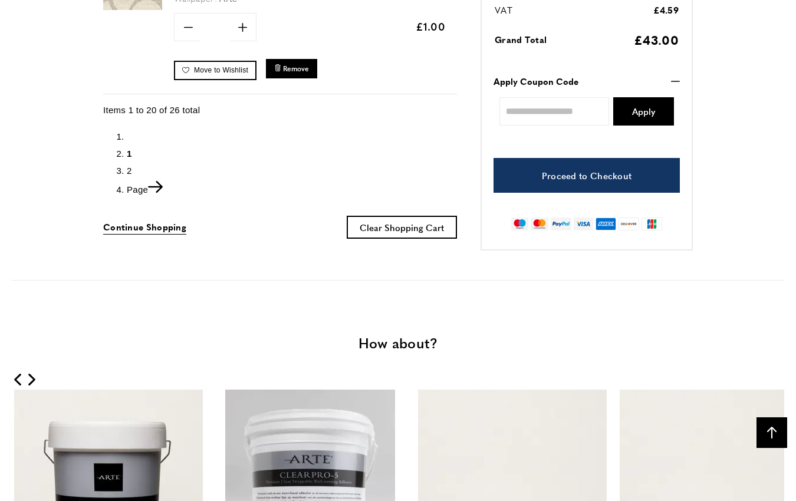
click at [159, 181] on icon "Next" at bounding box center [155, 187] width 15 height 12
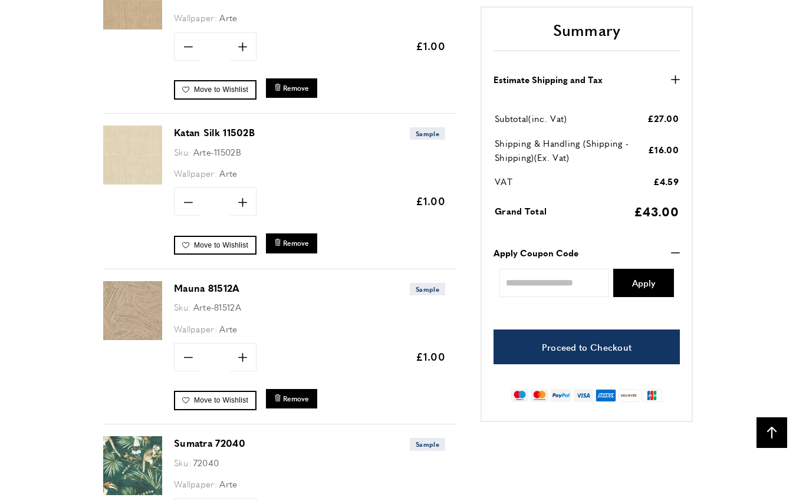
scroll to position [677, 0]
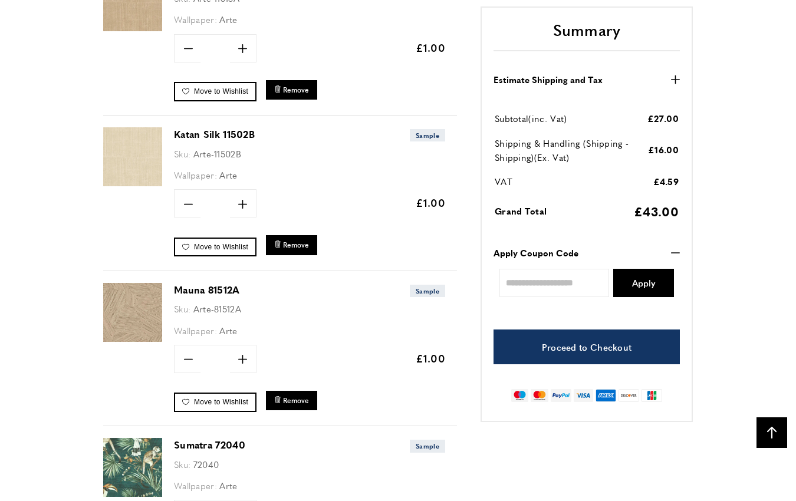
click at [268, 283] on h3 "Mauna 81512A Sample" at bounding box center [309, 290] width 271 height 14
click at [251, 285] on h3 "Mauna 81512A Sample" at bounding box center [309, 290] width 271 height 14
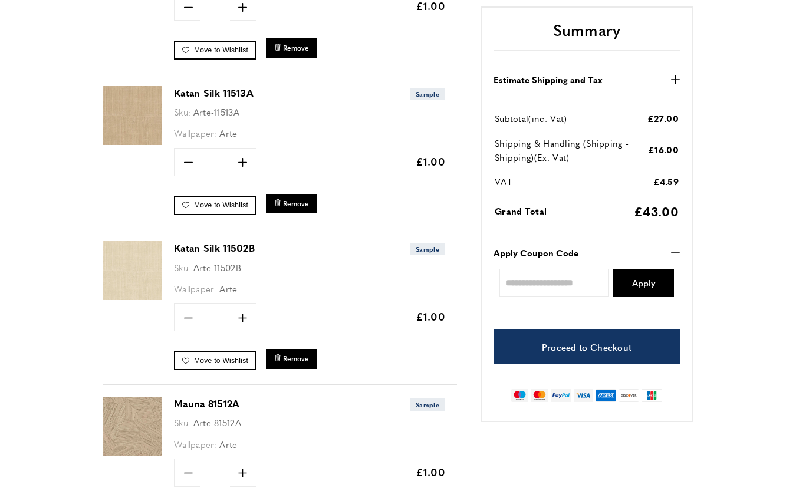
scroll to position [609, 0]
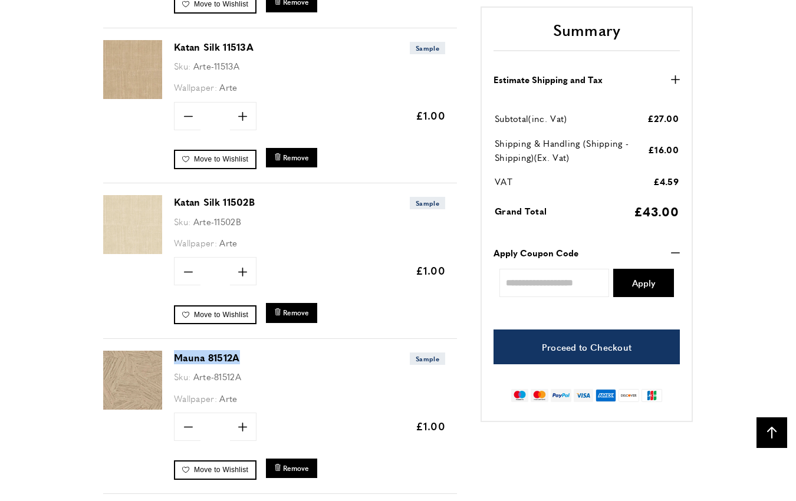
drag, startPoint x: 257, startPoint y: 353, endPoint x: 164, endPoint y: 353, distance: 92.6
click at [164, 353] on div "Mauna 81512A Sample Sku: Arte-81512A Wallpaper: Arte Quantity minus * plus" at bounding box center [280, 417] width 354 height 156
copy div "Mauna 81512A"
click at [296, 313] on span "Remove" at bounding box center [296, 313] width 26 height 10
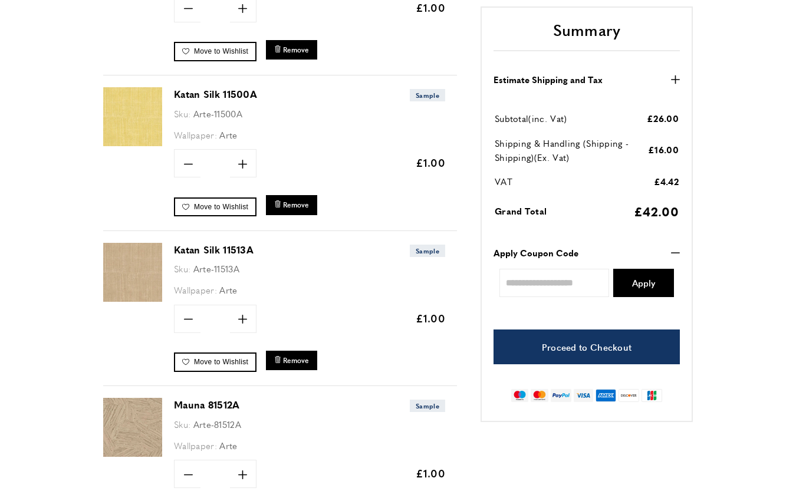
scroll to position [433, 0]
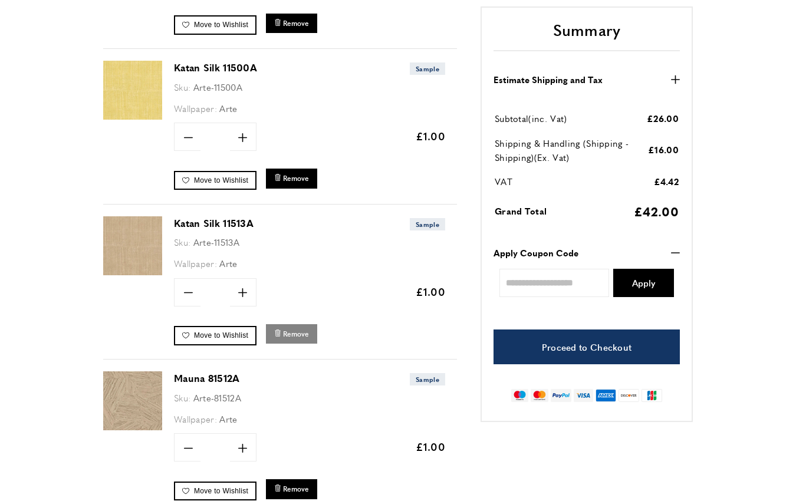
click at [299, 332] on span "Remove" at bounding box center [296, 334] width 26 height 10
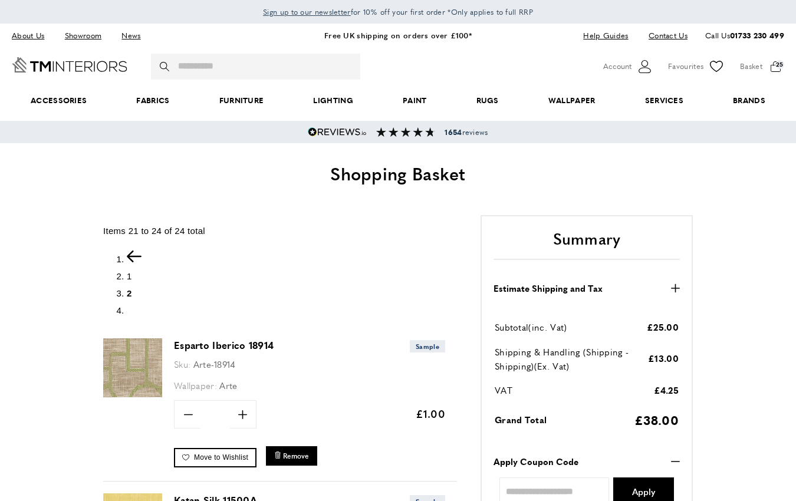
scroll to position [0, 166]
drag, startPoint x: 286, startPoint y: 345, endPoint x: 175, endPoint y: 345, distance: 110.9
click at [175, 345] on h3 "Esparto Iberico 18914 Sample" at bounding box center [309, 346] width 271 height 14
copy link "Esparto Iberico 18914"
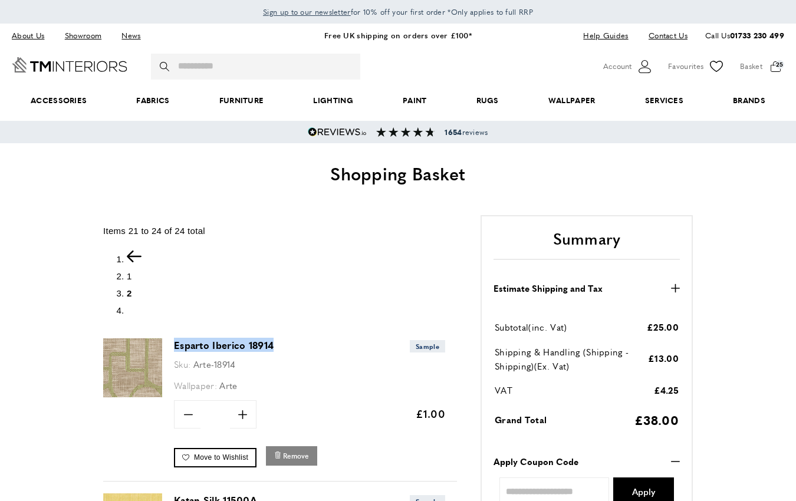
click at [291, 458] on span "Remove" at bounding box center [296, 456] width 26 height 10
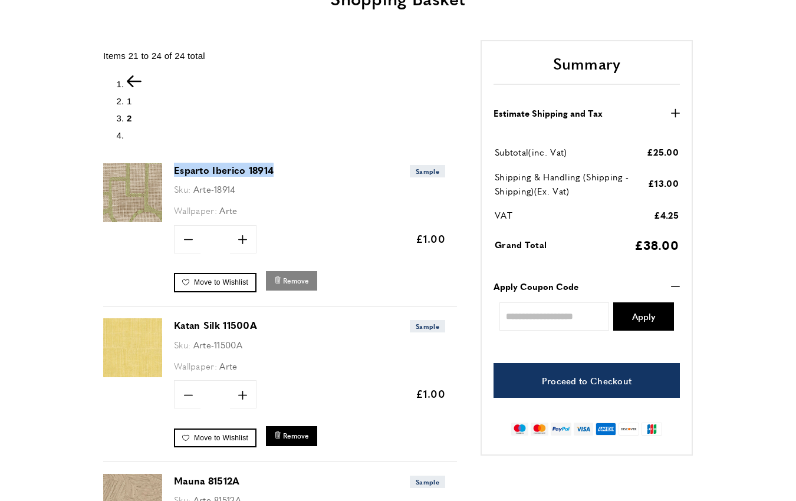
scroll to position [179, 0]
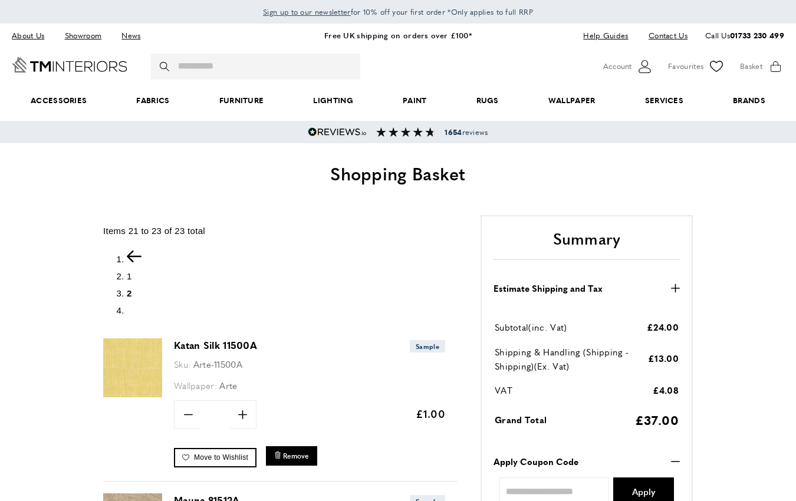
scroll to position [0, 9]
click at [291, 341] on h3 "Katan Silk 11500A Sample" at bounding box center [309, 346] width 271 height 14
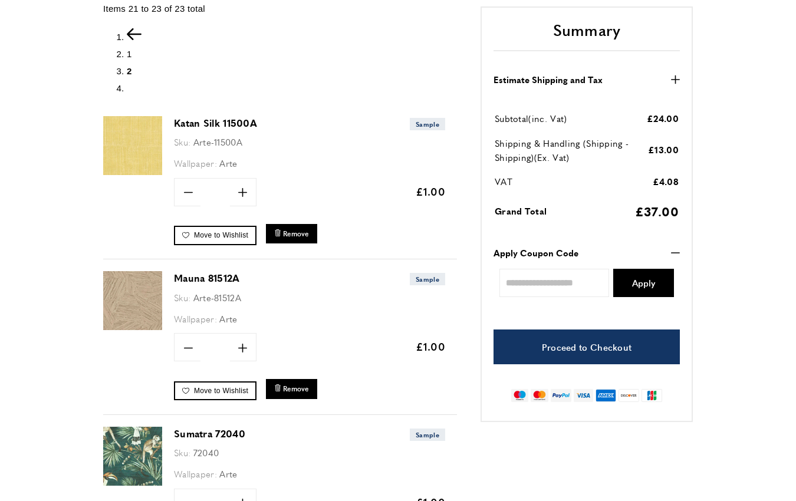
scroll to position [201, 0]
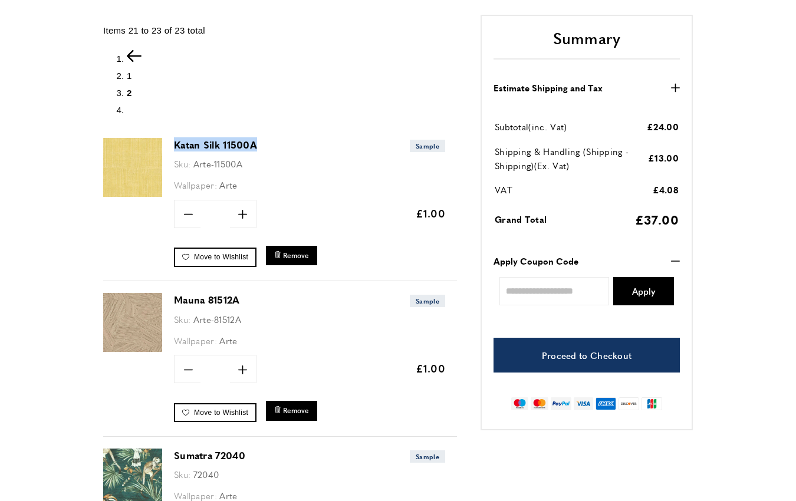
drag, startPoint x: 283, startPoint y: 140, endPoint x: 173, endPoint y: 140, distance: 109.7
click at [173, 140] on div "Katan Silk 11500A Sample Sku: Arte-11500A Wallpaper: Arte Quantity minus * plus…" at bounding box center [280, 204] width 354 height 156
copy link "Katan Silk 11500A"
click at [293, 253] on span "Remove" at bounding box center [296, 256] width 26 height 10
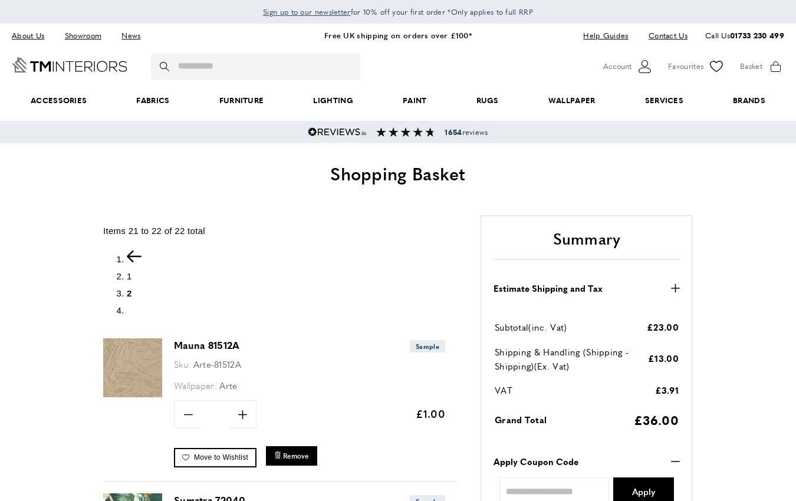
scroll to position [0, 9]
drag, startPoint x: 291, startPoint y: 343, endPoint x: 175, endPoint y: 340, distance: 116.8
click at [175, 340] on h3 "Mauna 81512A Sample" at bounding box center [309, 346] width 271 height 14
copy link "Mauna 81512A"
click at [175, 340] on link "Mauna 81512A" at bounding box center [207, 346] width 66 height 14
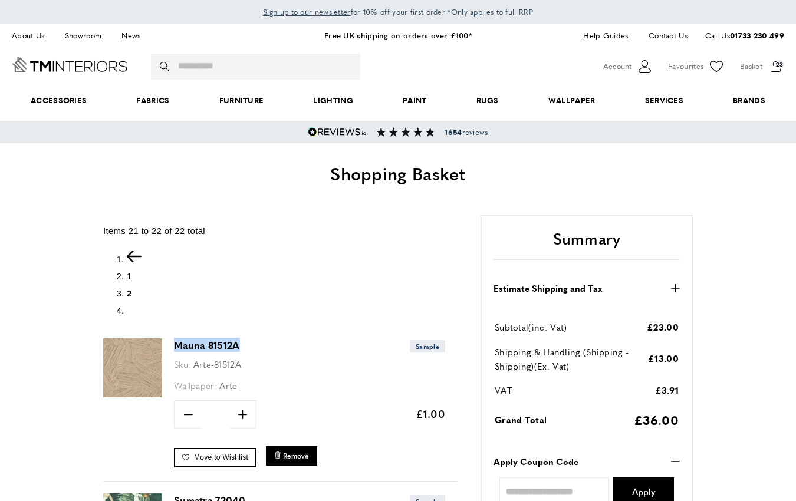
scroll to position [0, 498]
click at [281, 459] on span "bin Remove" at bounding box center [291, 456] width 35 height 9
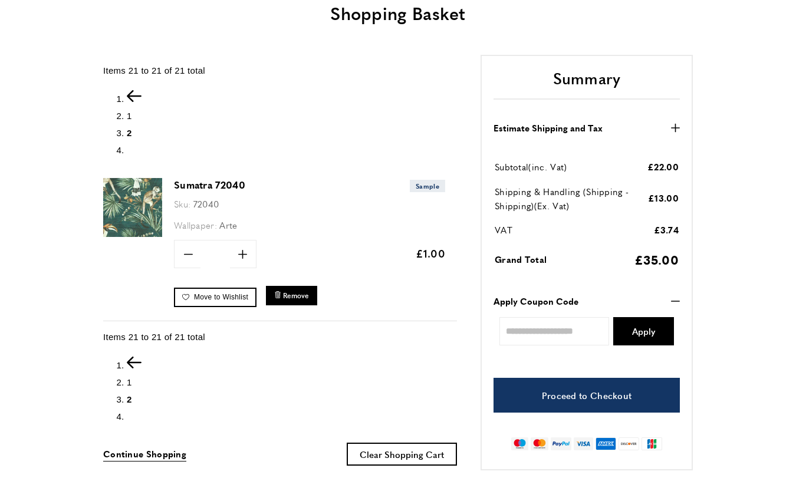
scroll to position [152, 0]
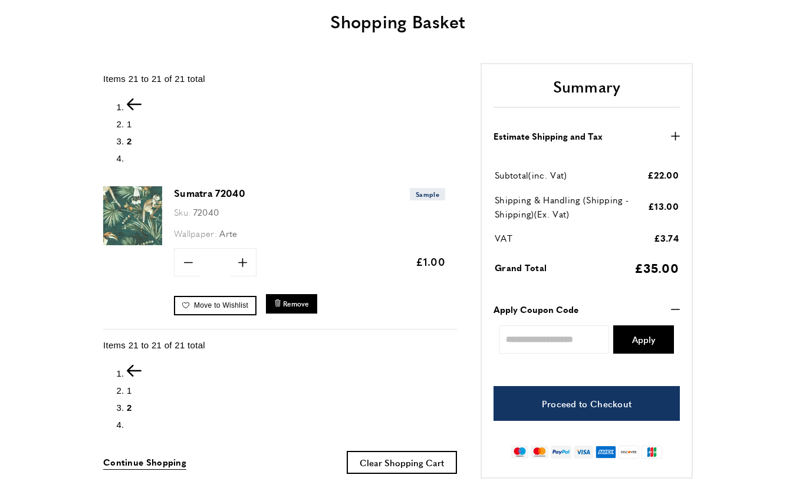
click at [136, 103] on icon "Previous" at bounding box center [134, 105] width 15 height 12
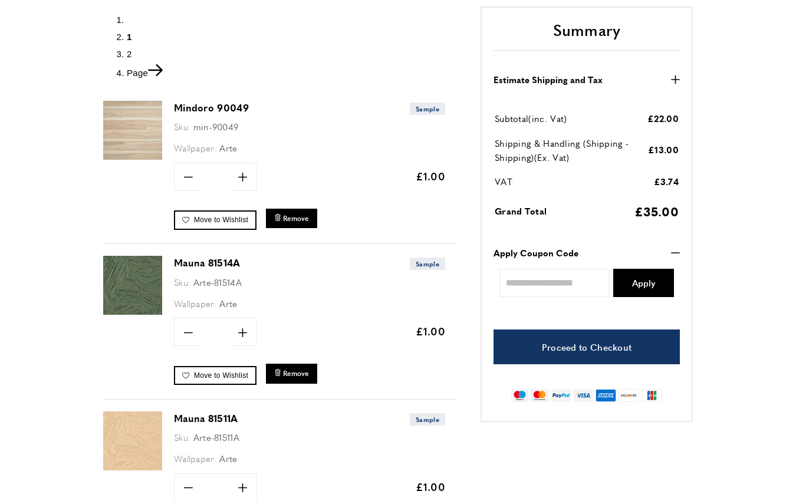
scroll to position [242, 0]
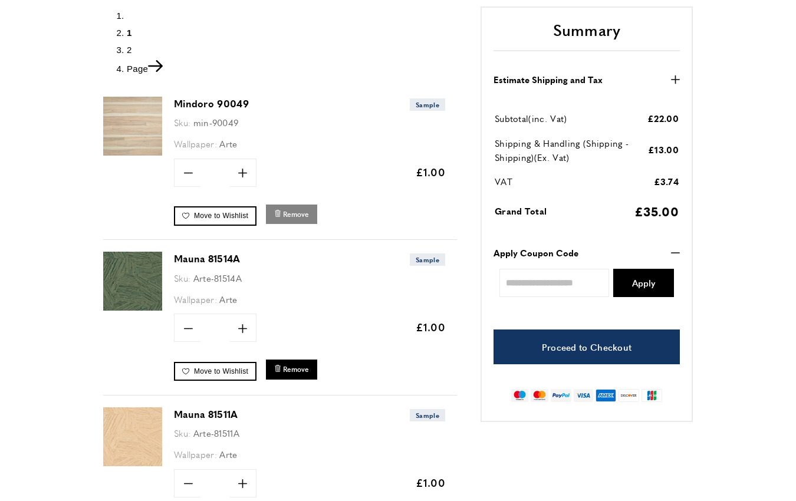
click at [295, 211] on span "Remove" at bounding box center [296, 214] width 26 height 10
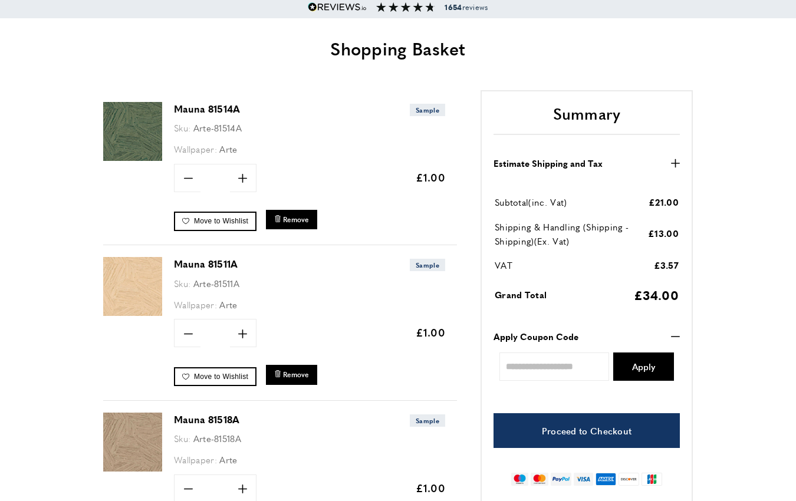
scroll to position [0, 331]
click at [304, 215] on span "Remove" at bounding box center [296, 220] width 26 height 10
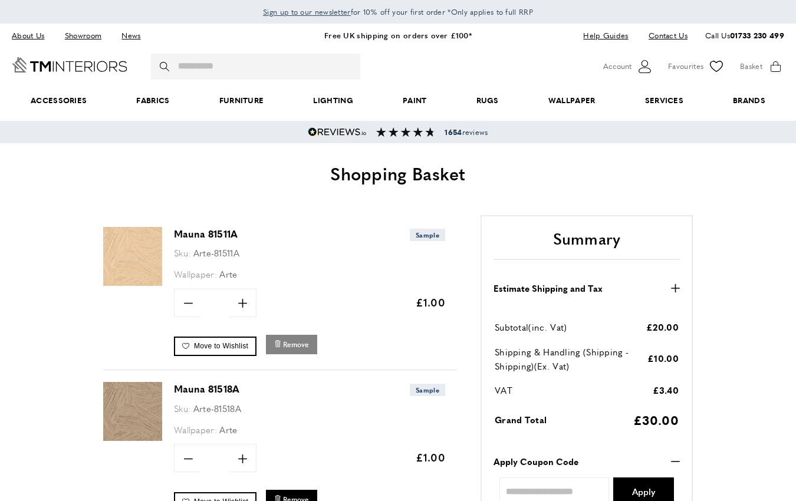
click at [293, 343] on span "Remove" at bounding box center [296, 345] width 26 height 10
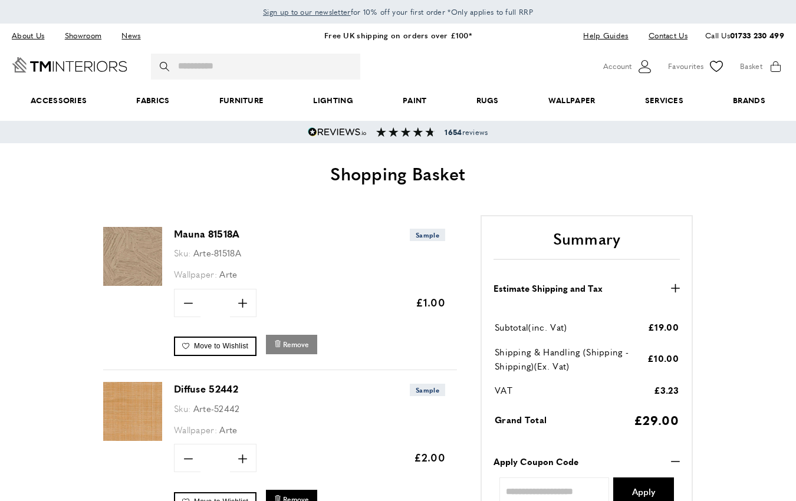
click at [293, 343] on span "Remove" at bounding box center [296, 345] width 26 height 10
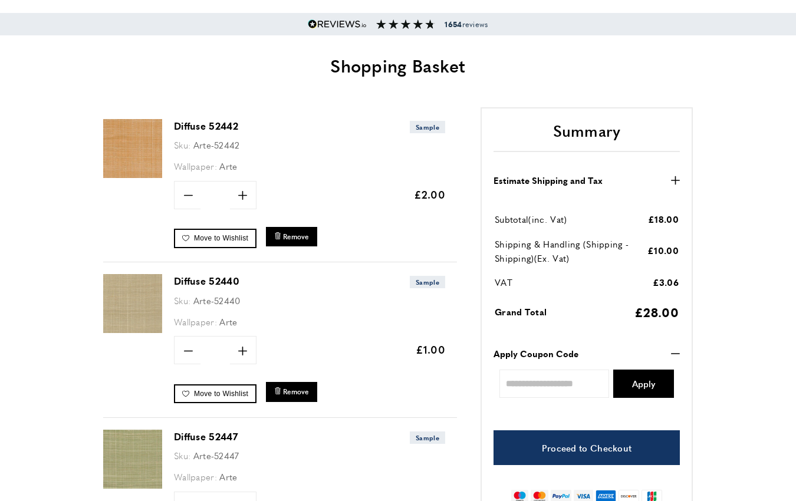
scroll to position [105, 0]
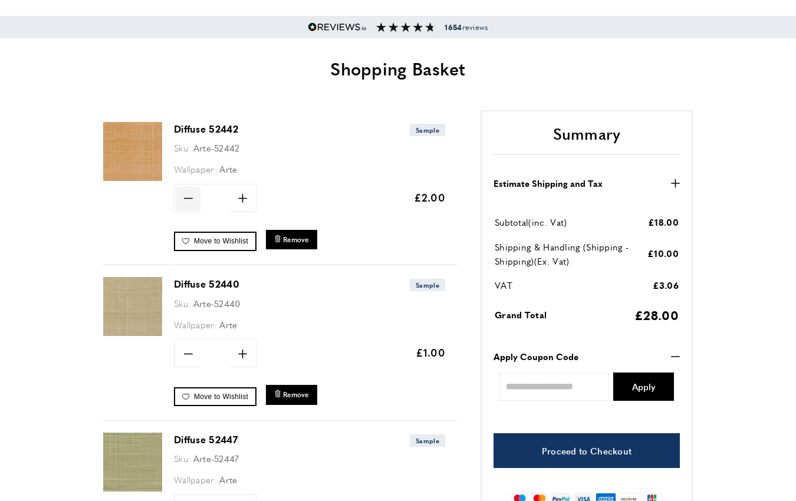
click at [183, 198] on span "minus" at bounding box center [188, 198] width 25 height 25
type input "*"
drag, startPoint x: 259, startPoint y: 127, endPoint x: 175, endPoint y: 129, distance: 83.8
click at [175, 129] on h3 "Diffuse 52442 Sample" at bounding box center [309, 129] width 271 height 14
copy link "Diffuse 52442"
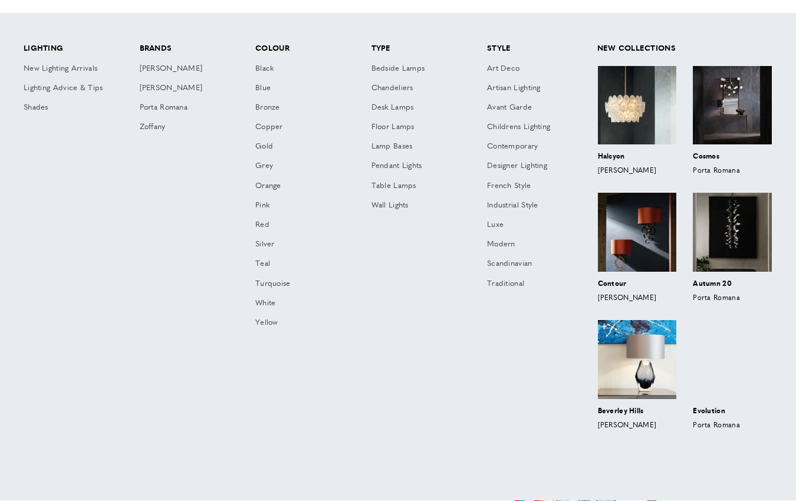
scroll to position [0, 664]
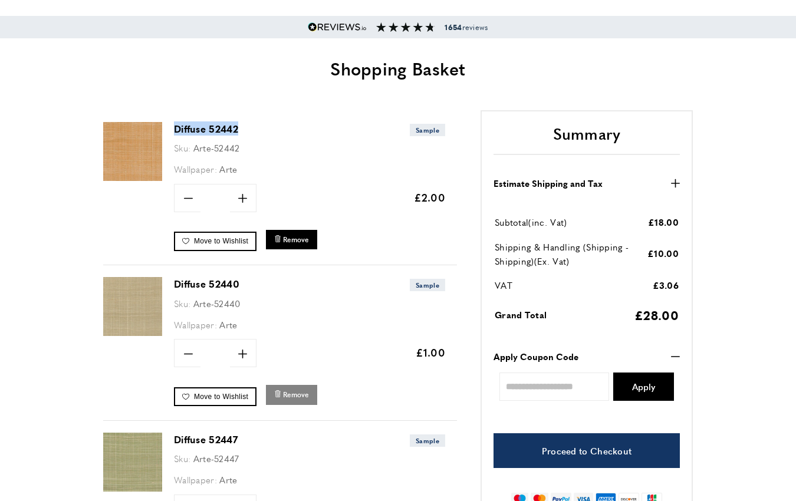
click at [287, 395] on span "Remove" at bounding box center [296, 395] width 26 height 10
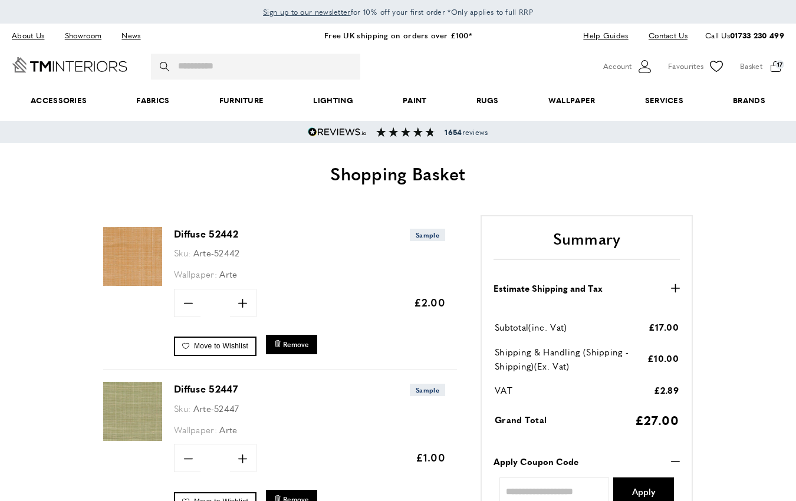
scroll to position [0, 331]
click at [285, 343] on span "Remove" at bounding box center [296, 345] width 26 height 10
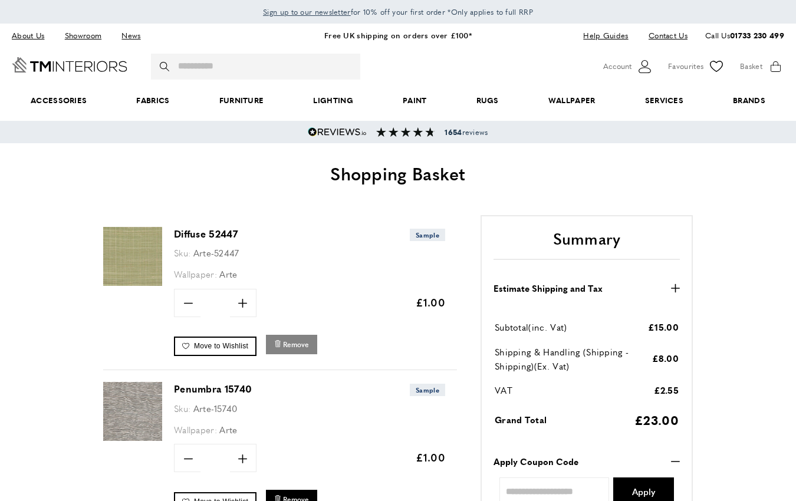
click at [285, 343] on span "Remove" at bounding box center [296, 345] width 26 height 10
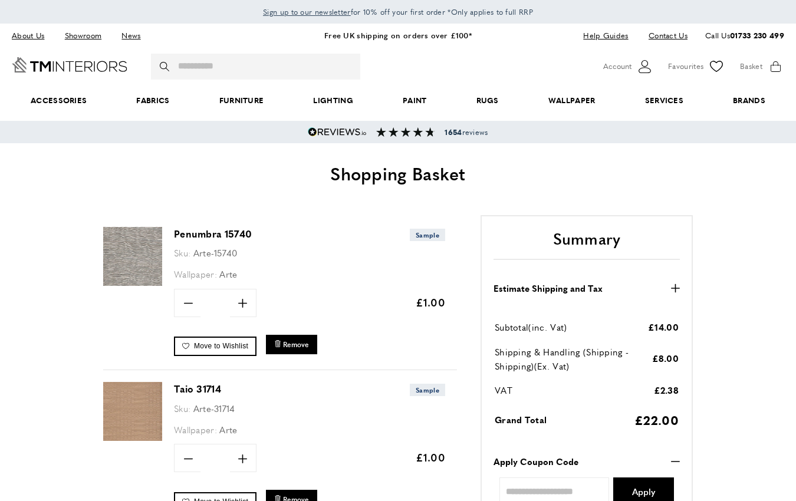
scroll to position [0, 9]
drag, startPoint x: 295, startPoint y: 237, endPoint x: 173, endPoint y: 232, distance: 122.2
click at [173, 232] on div "Penumbra 15740 Sample Sku: Arte-15740 Wallpaper: Arte Quantity minus * plus" at bounding box center [280, 293] width 354 height 156
copy link "Penumbra 15740"
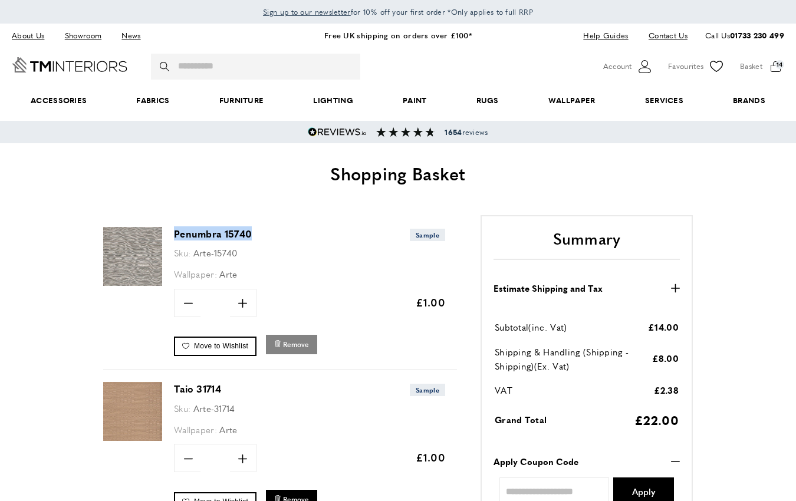
click at [293, 345] on span "Remove" at bounding box center [296, 345] width 26 height 10
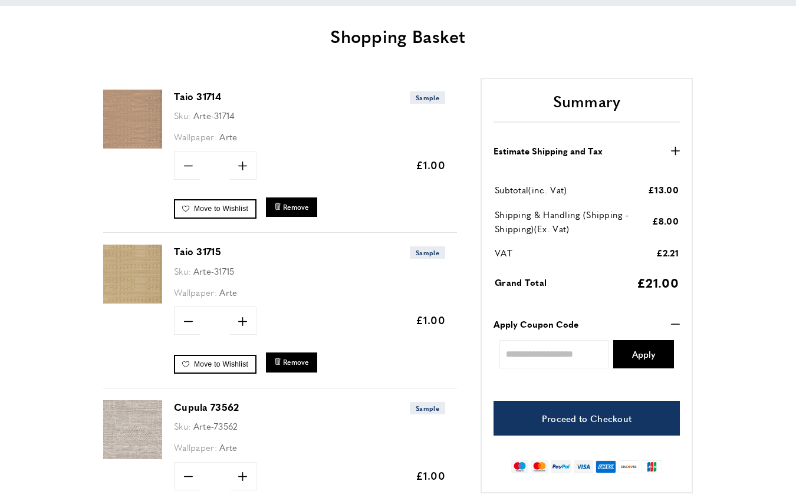
scroll to position [139, 0]
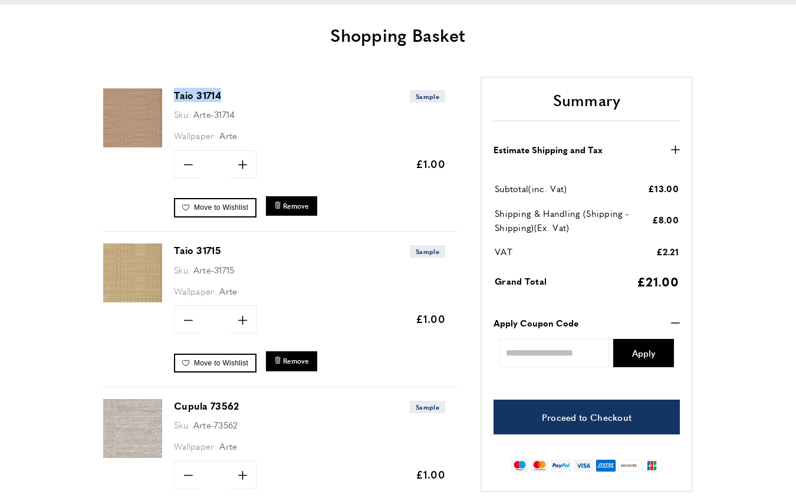
drag, startPoint x: 264, startPoint y: 90, endPoint x: 172, endPoint y: 87, distance: 92.1
click at [172, 87] on div "Taio 31714 Sample Sku: Arte-31714 Wallpaper: Arte Quantity minus * plus" at bounding box center [280, 155] width 354 height 156
copy link "Taio 31714"
click at [287, 207] on span "Remove" at bounding box center [296, 206] width 26 height 10
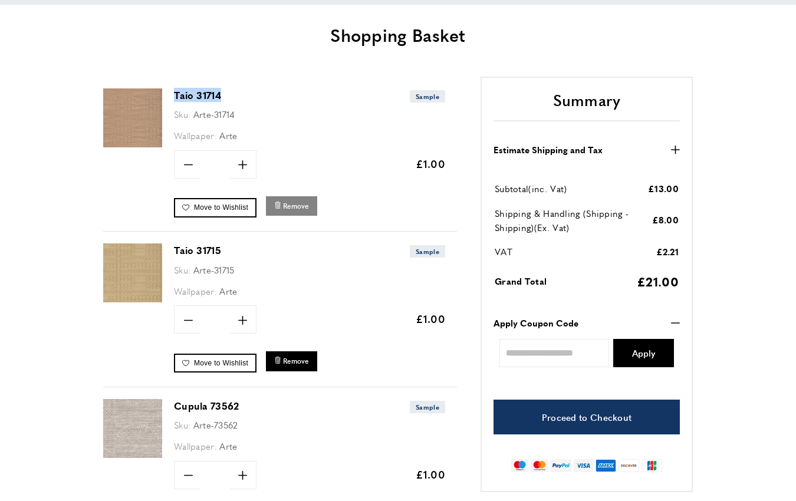
scroll to position [0, 331]
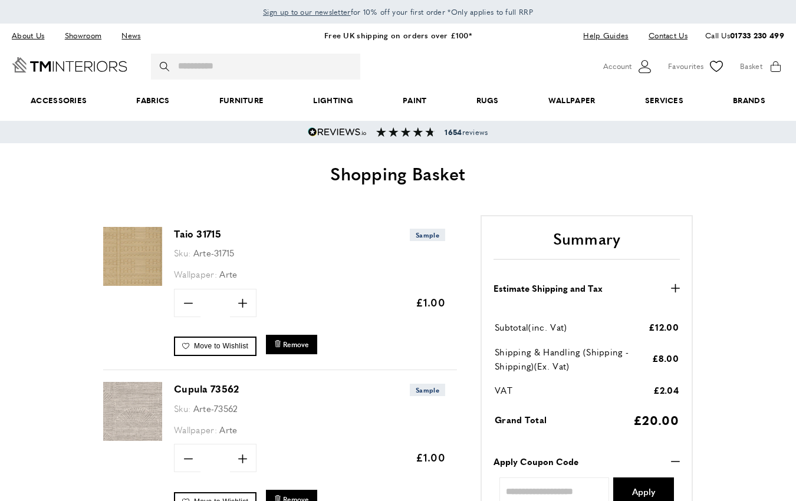
scroll to position [0, 9]
click at [290, 344] on span "Remove" at bounding box center [296, 345] width 26 height 10
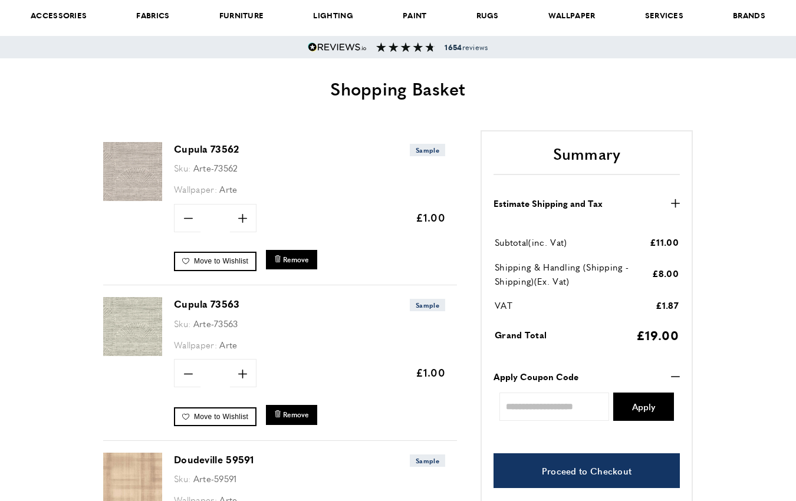
scroll to position [91, 0]
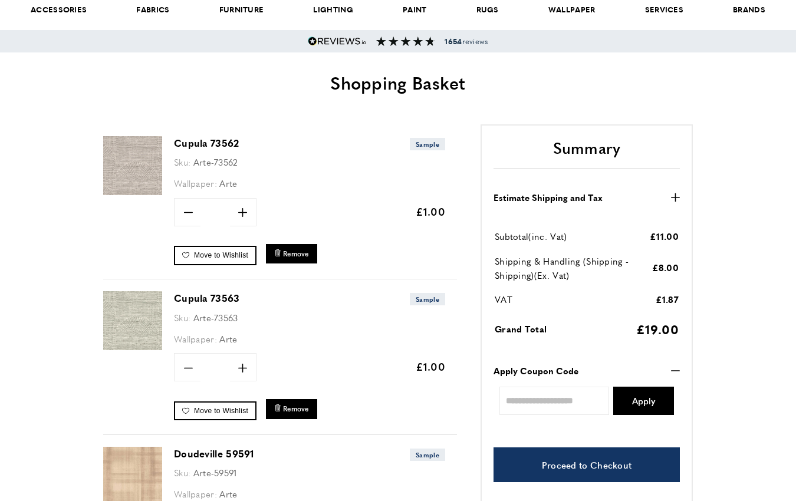
click at [152, 163] on img at bounding box center [132, 165] width 59 height 59
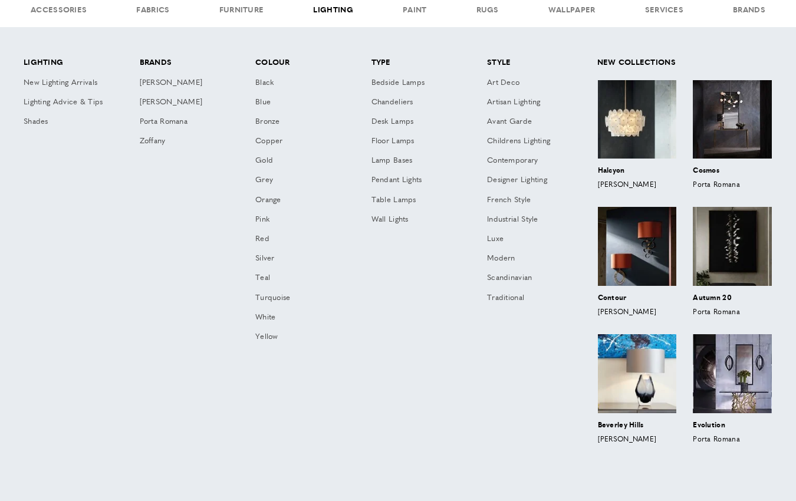
scroll to position [0, 498]
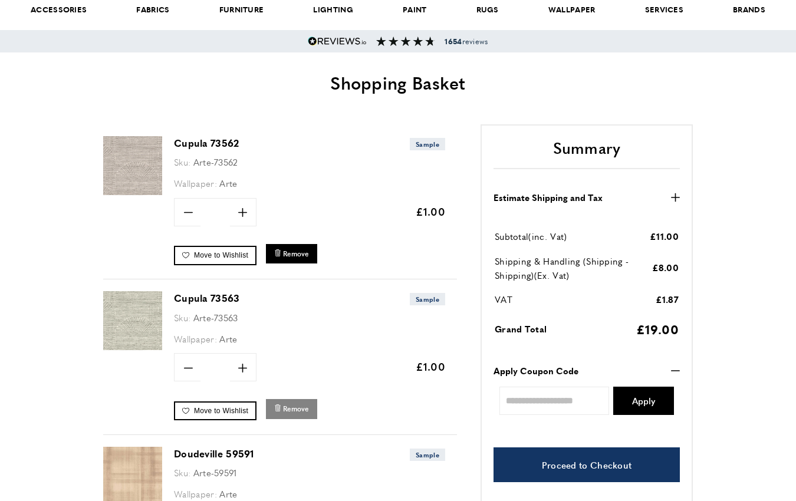
click at [299, 412] on span "Remove" at bounding box center [296, 409] width 26 height 10
click at [300, 252] on span "Remove" at bounding box center [296, 254] width 26 height 10
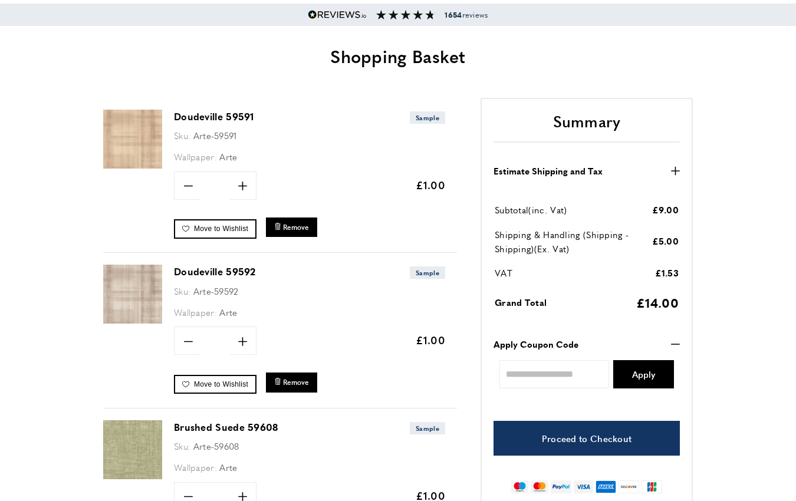
scroll to position [133, 0]
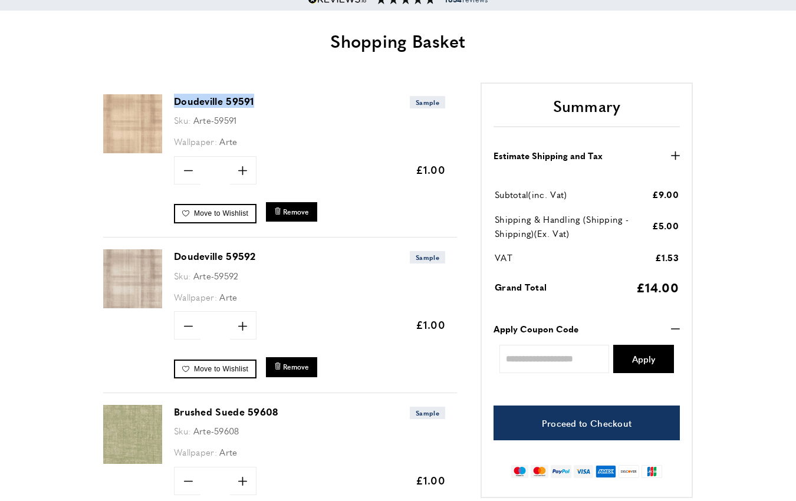
drag, startPoint x: 279, startPoint y: 100, endPoint x: 174, endPoint y: 99, distance: 105.0
click at [174, 99] on h3 "Doudeville 59591 Sample" at bounding box center [309, 101] width 271 height 14
copy link "Doudeville 59591"
click at [297, 214] on span "Remove" at bounding box center [296, 212] width 26 height 10
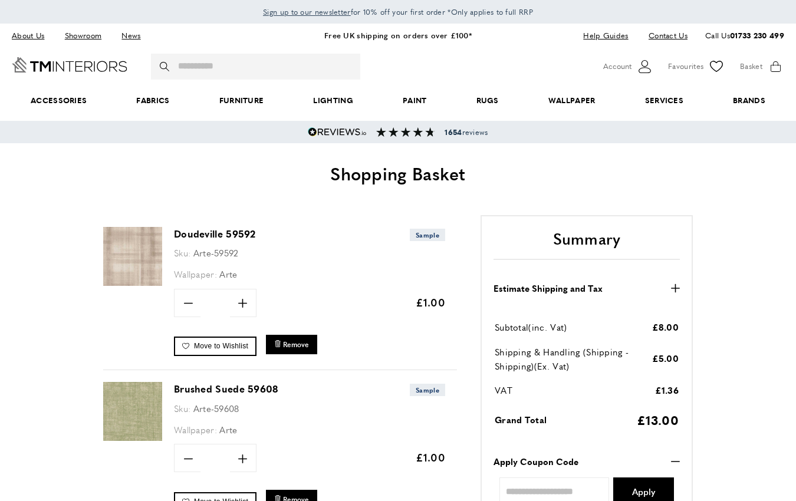
scroll to position [0, 9]
click at [300, 345] on span "Remove" at bounding box center [296, 345] width 26 height 10
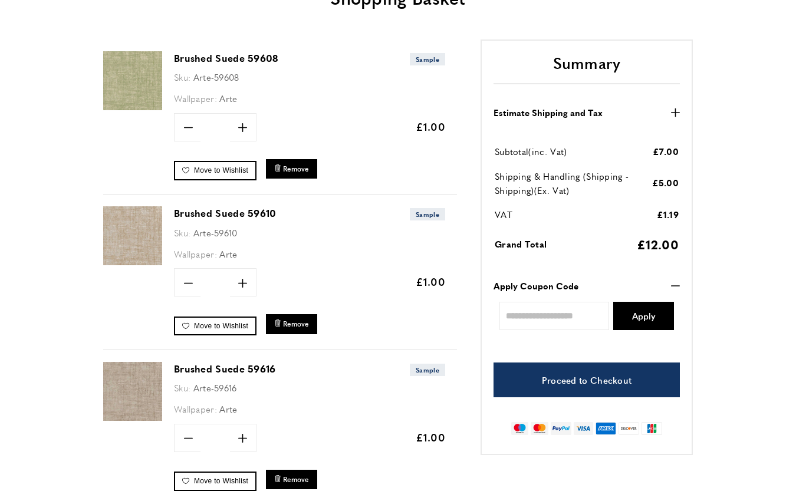
scroll to position [174, 0]
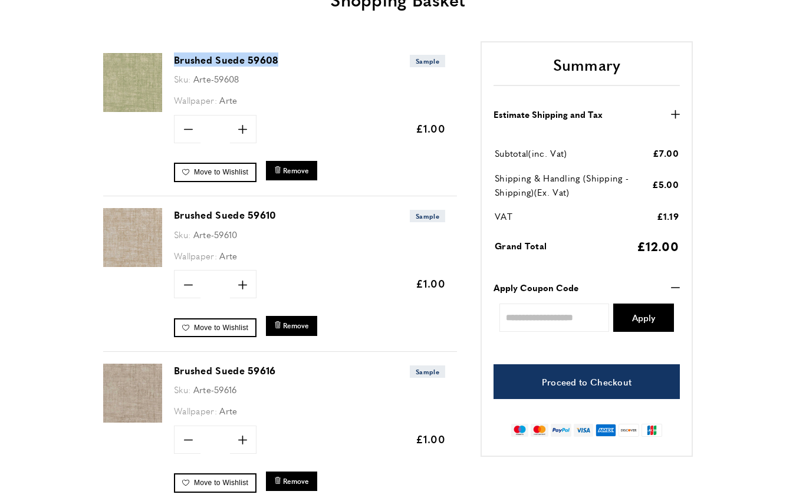
drag, startPoint x: 300, startPoint y: 58, endPoint x: 175, endPoint y: 60, distance: 125.6
click at [175, 60] on h3 "Brushed Suede 59608 Sample" at bounding box center [309, 60] width 271 height 14
copy link "Brushed Suede 59608"
click at [298, 167] on span "Remove" at bounding box center [296, 171] width 26 height 10
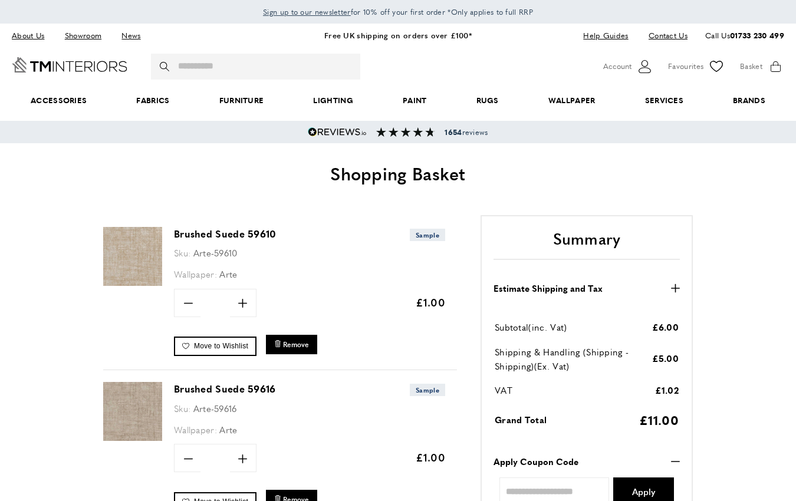
scroll to position [0, 9]
click at [289, 338] on button "bin Remove" at bounding box center [291, 344] width 51 height 19
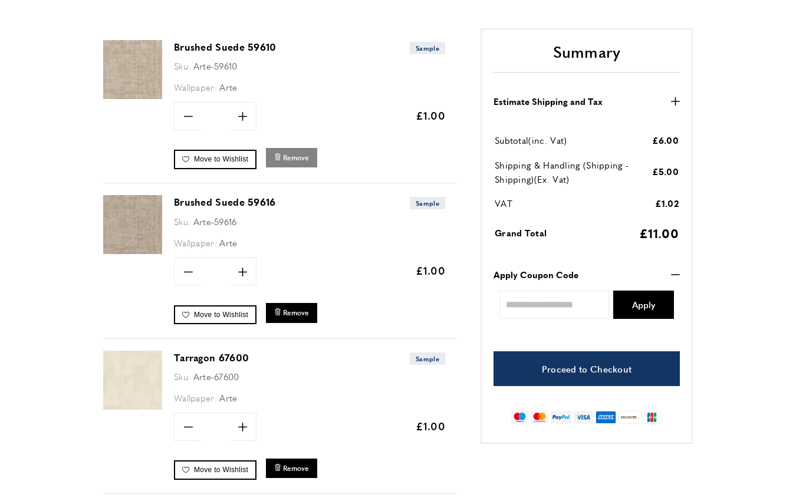
scroll to position [193, 0]
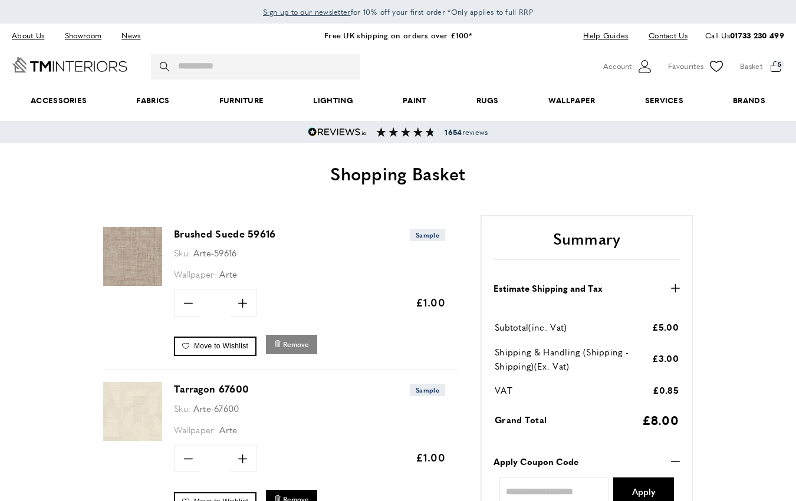
click at [287, 340] on span "Remove" at bounding box center [296, 345] width 26 height 10
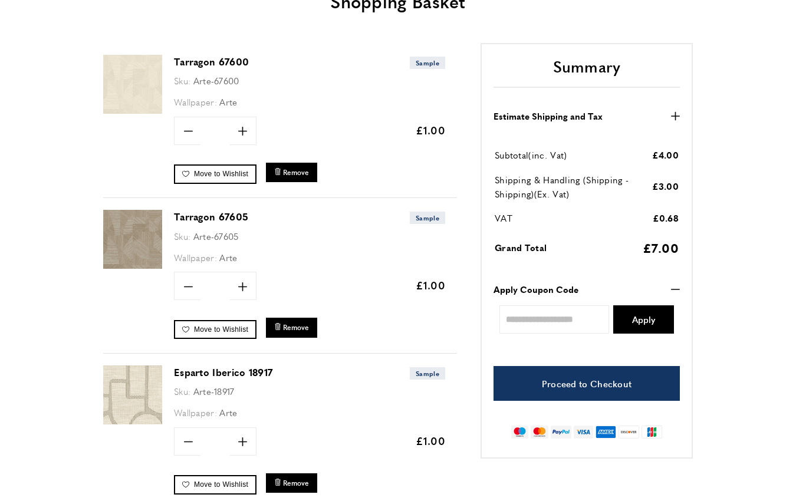
scroll to position [184, 0]
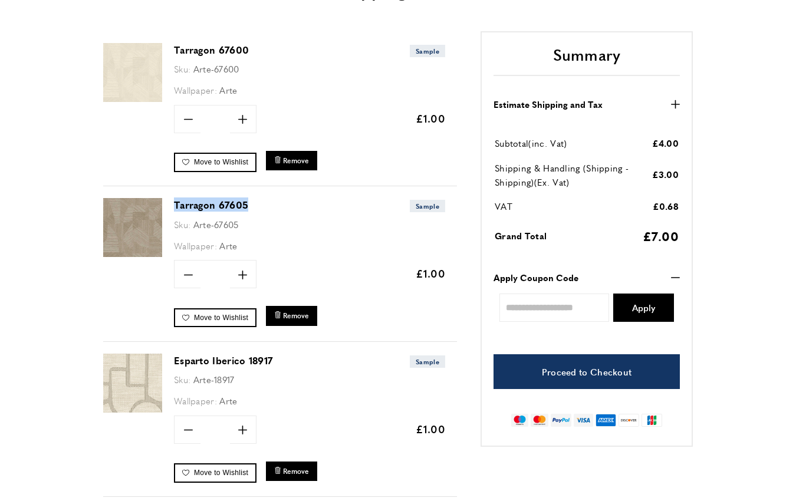
drag, startPoint x: 293, startPoint y: 204, endPoint x: 172, endPoint y: 210, distance: 121.1
click at [172, 210] on div "Tarragon 67605 Sample Sku: Arte-67605 Wallpaper: Arte Quantity minus * plus" at bounding box center [280, 264] width 354 height 156
copy link "Tarragon 67605"
click at [296, 161] on span "Remove" at bounding box center [296, 161] width 26 height 10
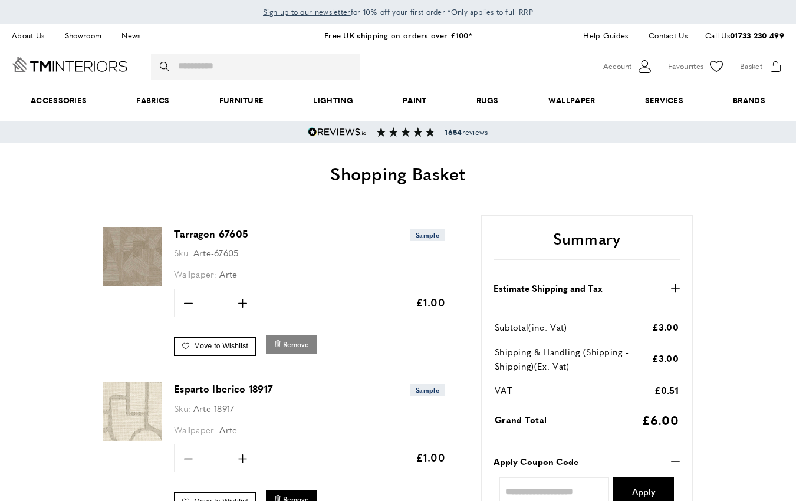
click at [298, 346] on span "Remove" at bounding box center [296, 345] width 26 height 10
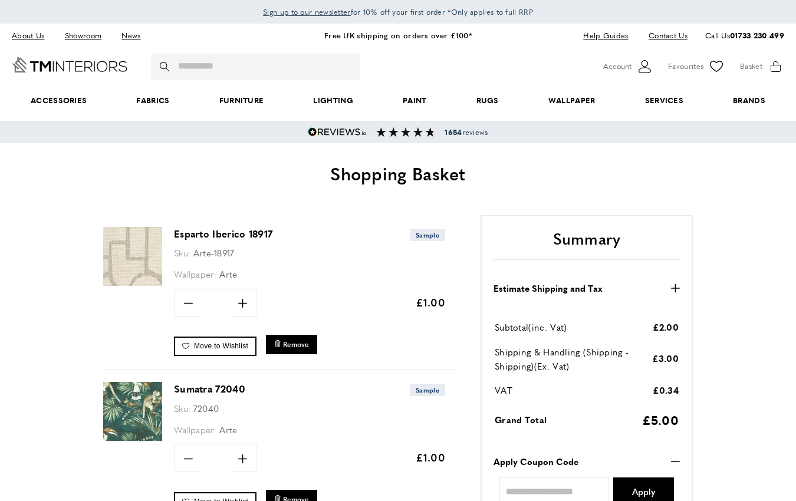
scroll to position [0, 9]
drag, startPoint x: 306, startPoint y: 229, endPoint x: 166, endPoint y: 233, distance: 139.8
click at [166, 233] on div "Esparto Iberico 18917 Sample Sku: Arte-18917 Wallpaper: Arte Quantity minus * p…" at bounding box center [280, 293] width 354 height 156
copy div "Esparto Iberico 18917"
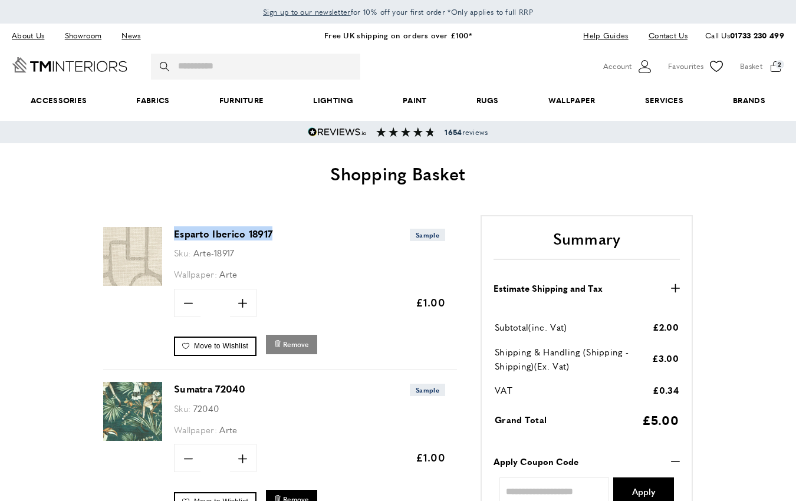
click at [296, 347] on span "Remove" at bounding box center [296, 345] width 26 height 10
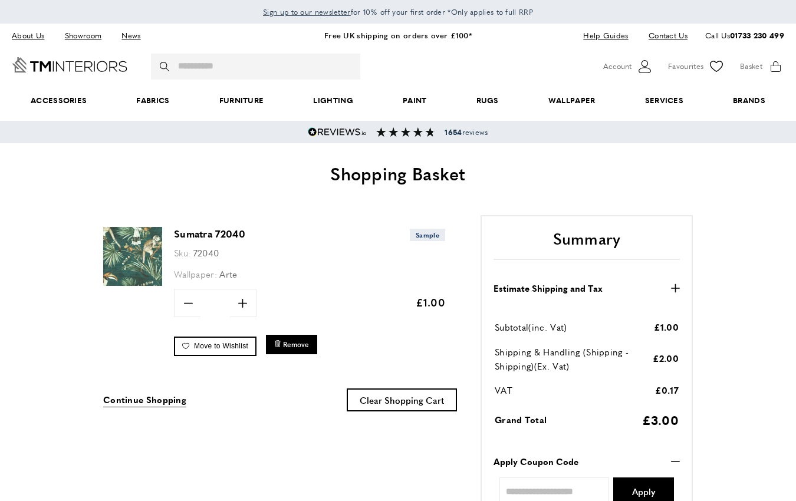
scroll to position [0, 9]
click at [187, 346] on icon "wishlist" at bounding box center [185, 346] width 7 height 7
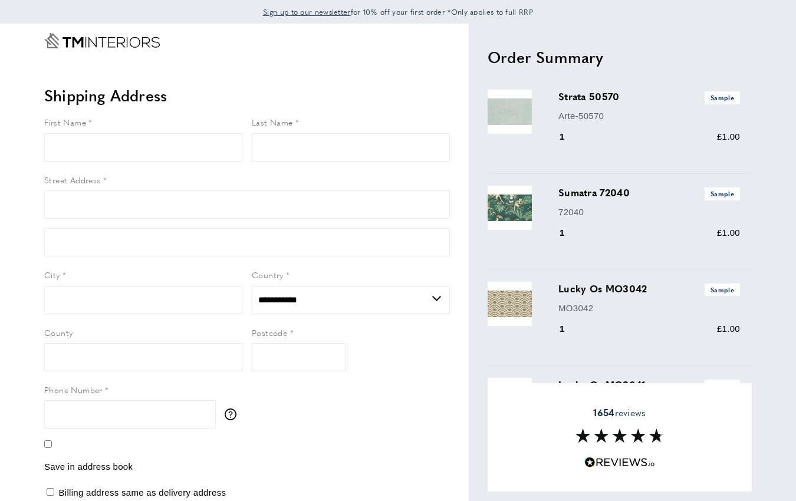
select select "**"
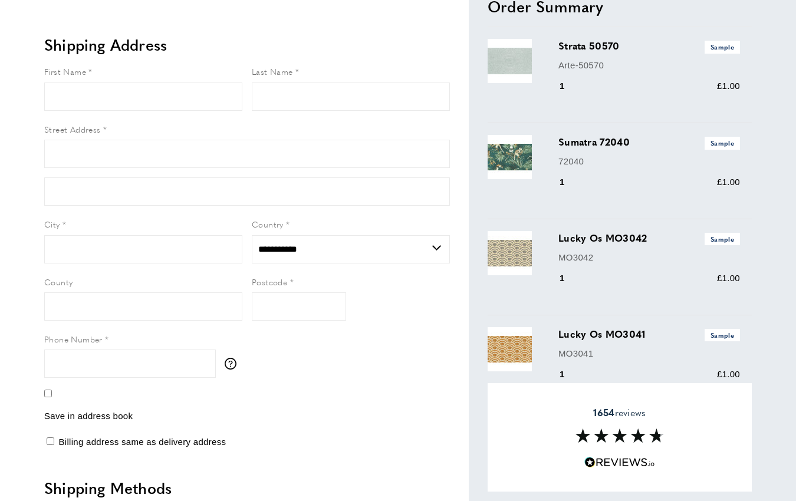
scroll to position [50, 0]
click at [106, 102] on input "First Name" at bounding box center [143, 97] width 198 height 28
type input "****"
click at [306, 75] on label "Last Name" at bounding box center [351, 71] width 198 height 13
click at [306, 83] on input "Last Name" at bounding box center [351, 97] width 198 height 28
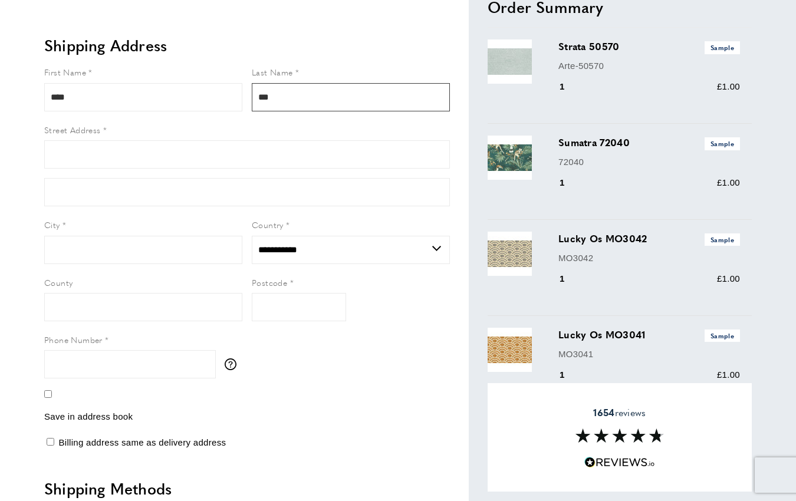
type input "**********"
click at [180, 142] on input "Street Address" at bounding box center [247, 154] width 406 height 28
type input "**********"
click at [122, 257] on input "City" at bounding box center [143, 250] width 198 height 28
type input "*********"
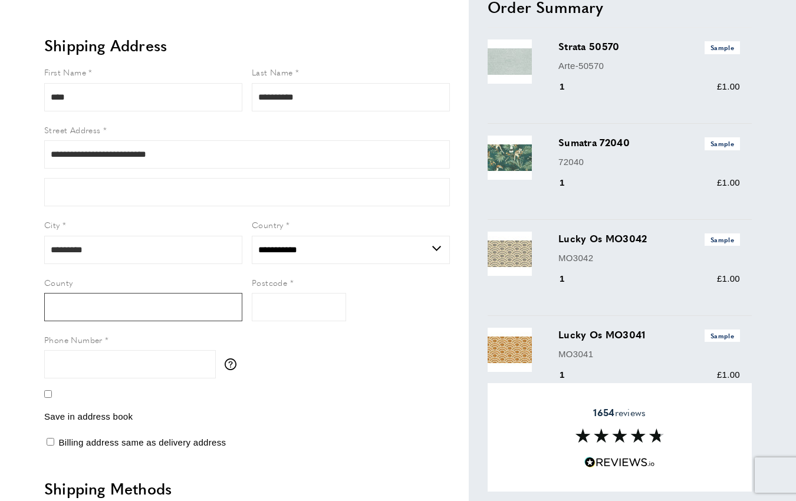
click at [104, 297] on input "County" at bounding box center [143, 307] width 198 height 28
type input "*******"
drag, startPoint x: 147, startPoint y: 306, endPoint x: 26, endPoint y: 304, distance: 121.5
type input "*******"
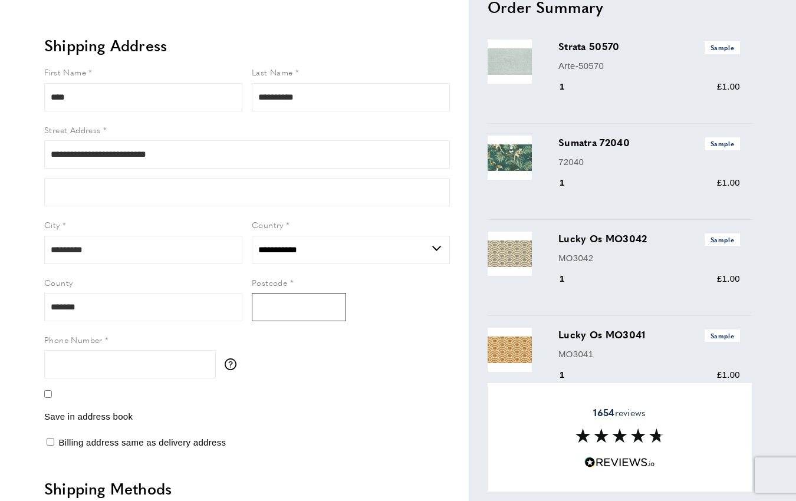
click at [274, 300] on input "Postcode" at bounding box center [299, 307] width 94 height 28
paste input "*******"
type input "*******"
drag, startPoint x: 193, startPoint y: 313, endPoint x: -24, endPoint y: 296, distance: 218.4
click at [0, 296] on html "Sign up to our newsletter for 10% off your first order *Only applies to full RR…" at bounding box center [398, 200] width 796 height 501
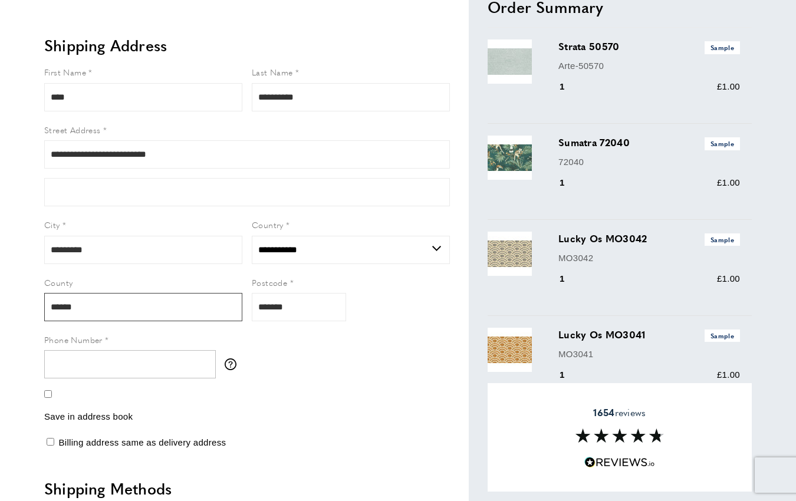
type input "******"
click at [70, 359] on input "Phone Number" at bounding box center [130, 364] width 172 height 28
type input "**********"
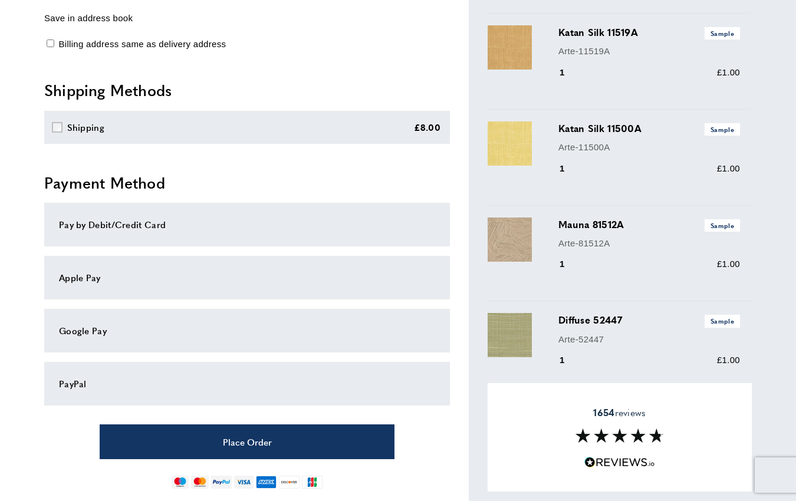
scroll to position [460, 0]
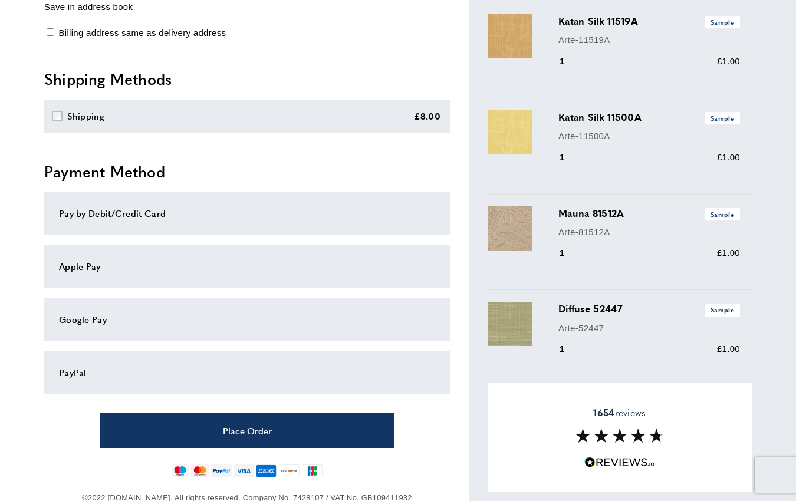
click at [180, 215] on div "Pay by Debit/Credit Card" at bounding box center [247, 213] width 376 height 14
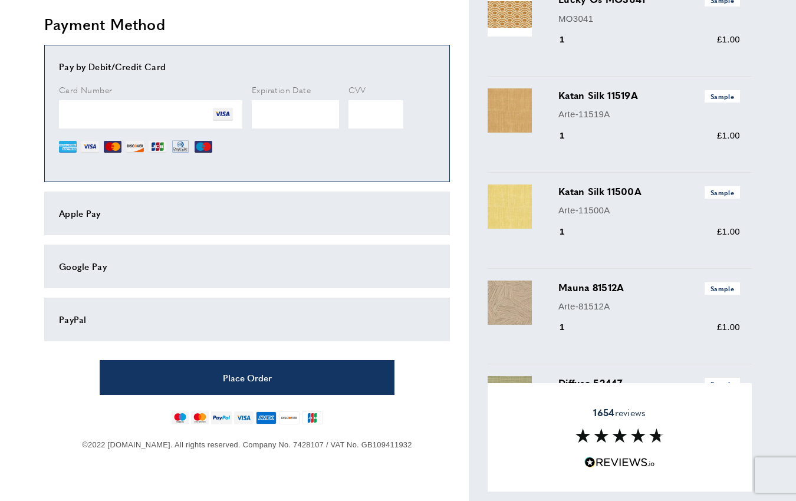
scroll to position [388, 0]
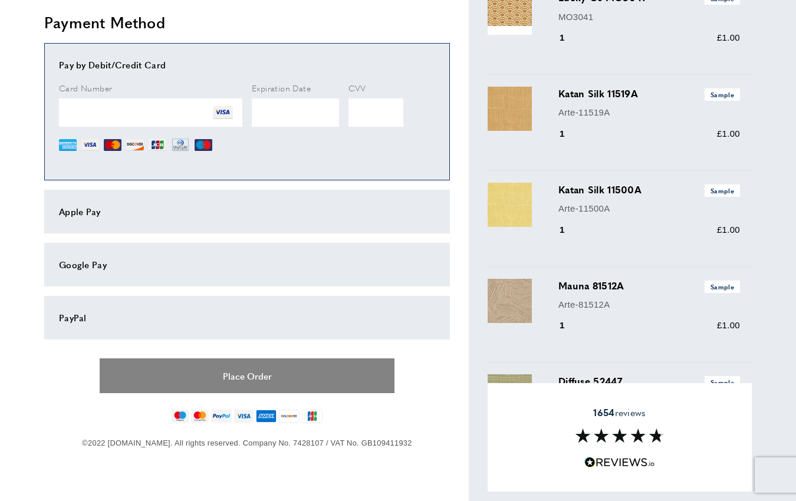
click at [296, 381] on button "Place Order" at bounding box center [247, 376] width 295 height 35
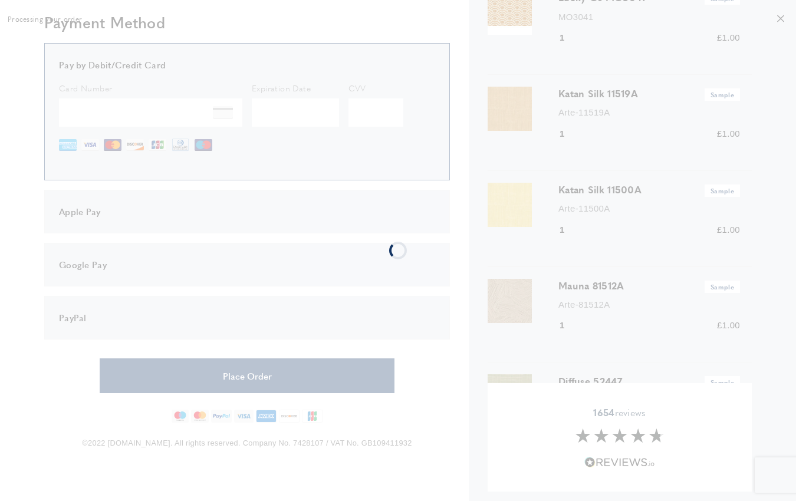
scroll to position [0, 0]
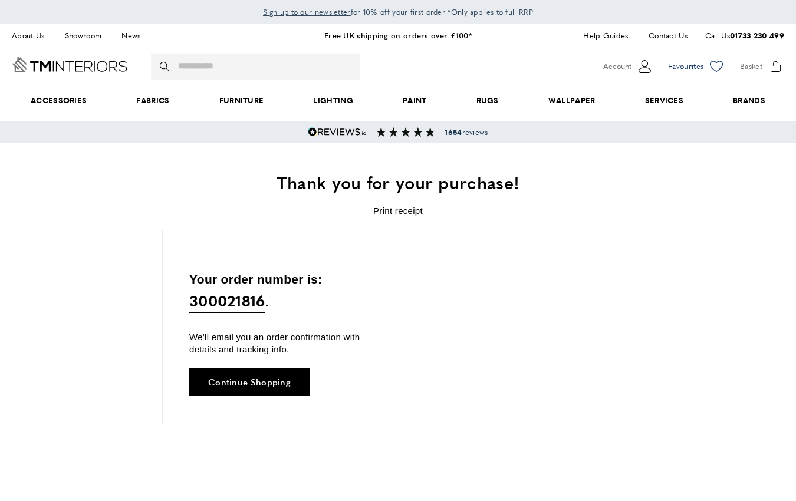
click at [694, 64] on span "Favourites" at bounding box center [685, 66] width 35 height 12
